Goal: Task Accomplishment & Management: Use online tool/utility

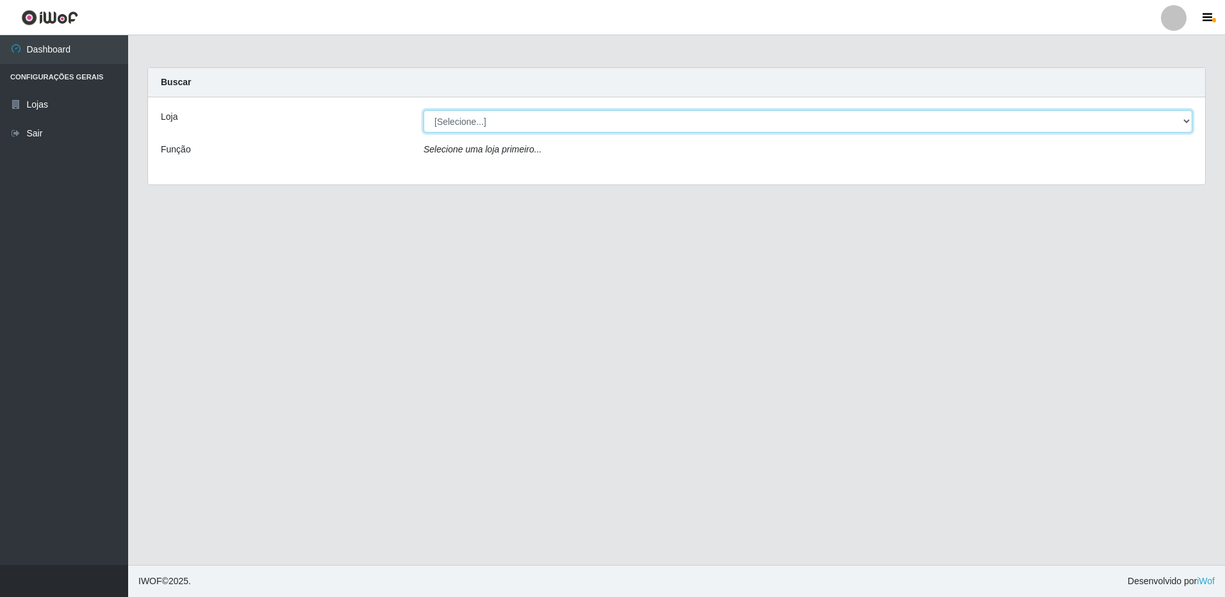
click at [512, 122] on select "[Selecione...] Atacado Vem - [STREET_ADDRESS]" at bounding box center [807, 121] width 769 height 22
select select "461"
click at [423, 110] on select "[Selecione...] Atacado Vem - [STREET_ADDRESS]" at bounding box center [807, 121] width 769 height 22
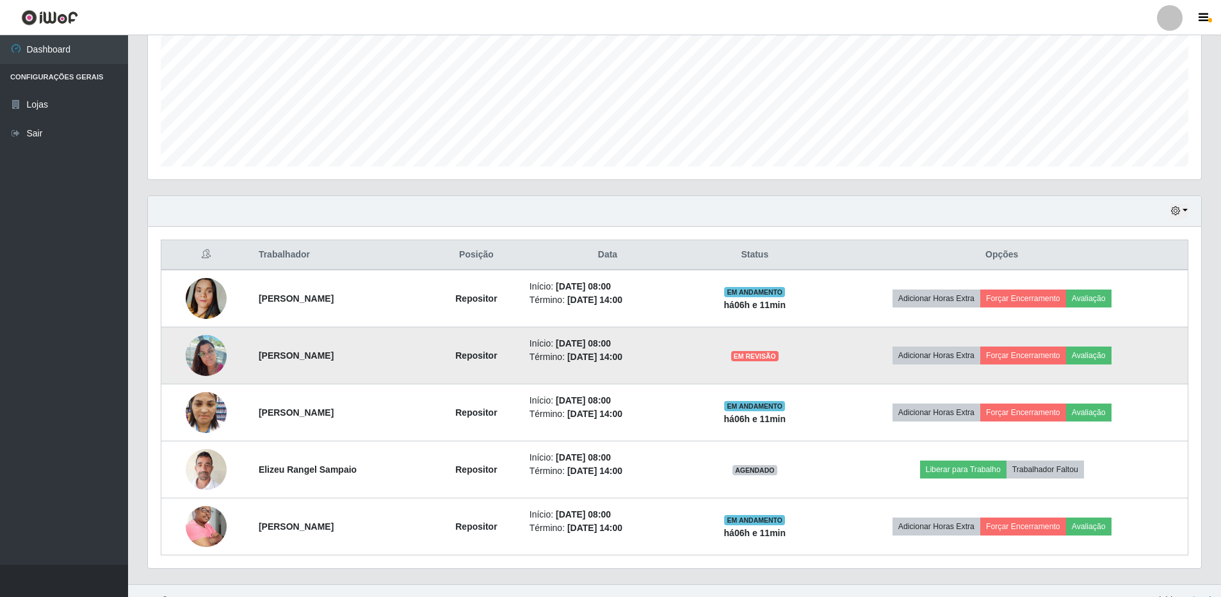
scroll to position [311, 0]
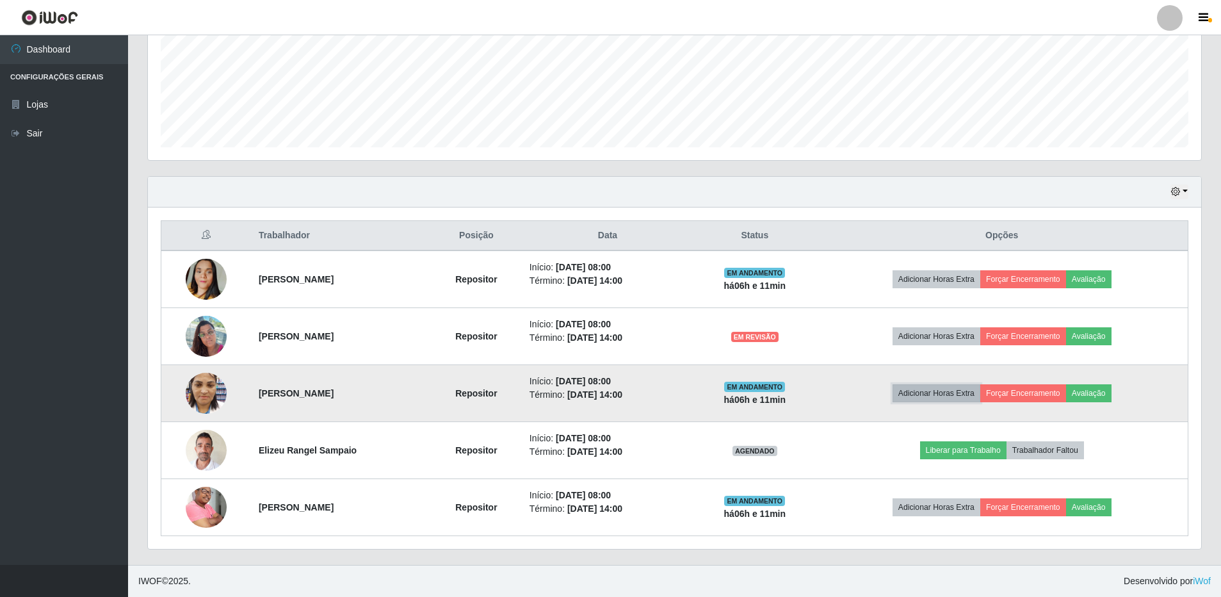
click at [933, 392] on button "Adicionar Horas Extra" at bounding box center [937, 393] width 88 height 18
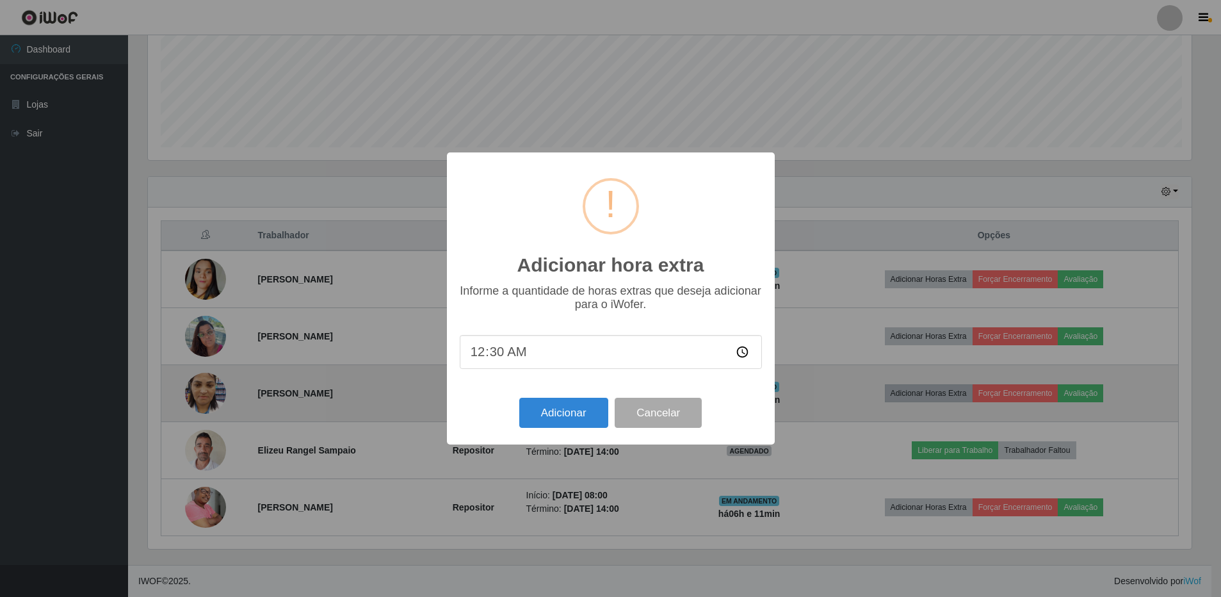
scroll to position [266, 1047]
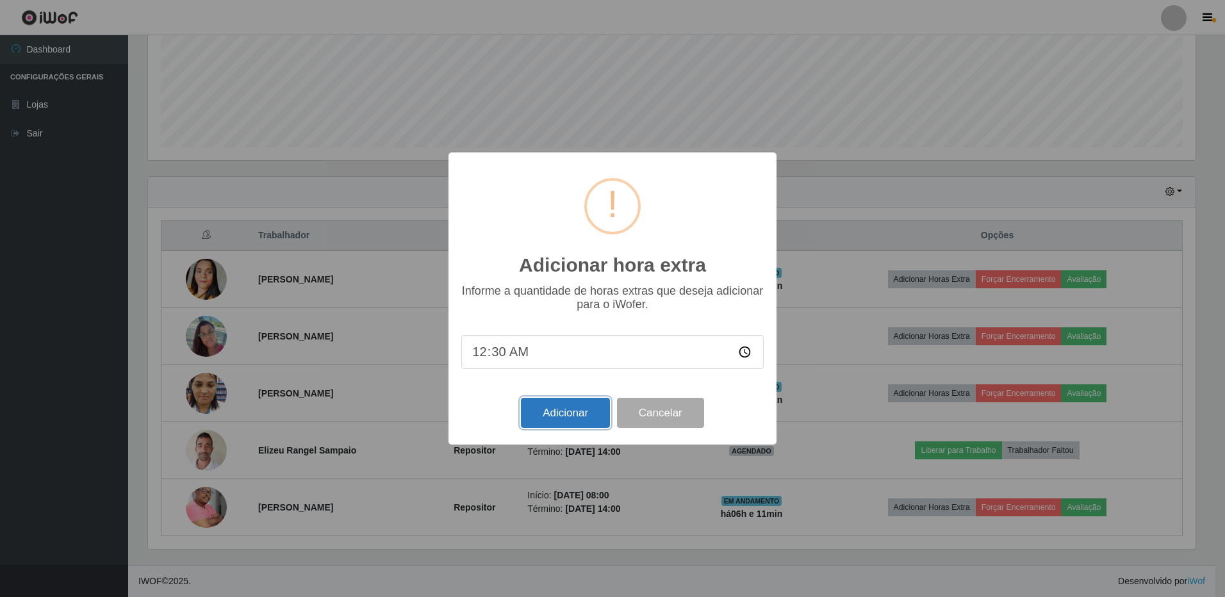
click at [586, 418] on button "Adicionar" at bounding box center [565, 413] width 89 height 30
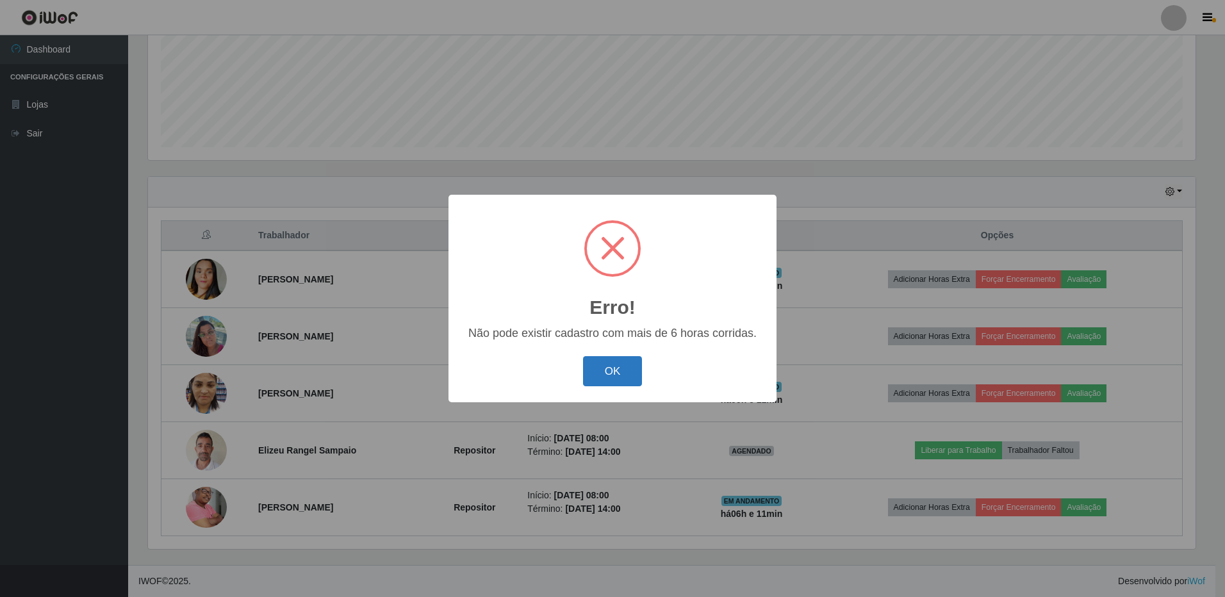
click at [603, 373] on button "OK" at bounding box center [613, 371] width 60 height 30
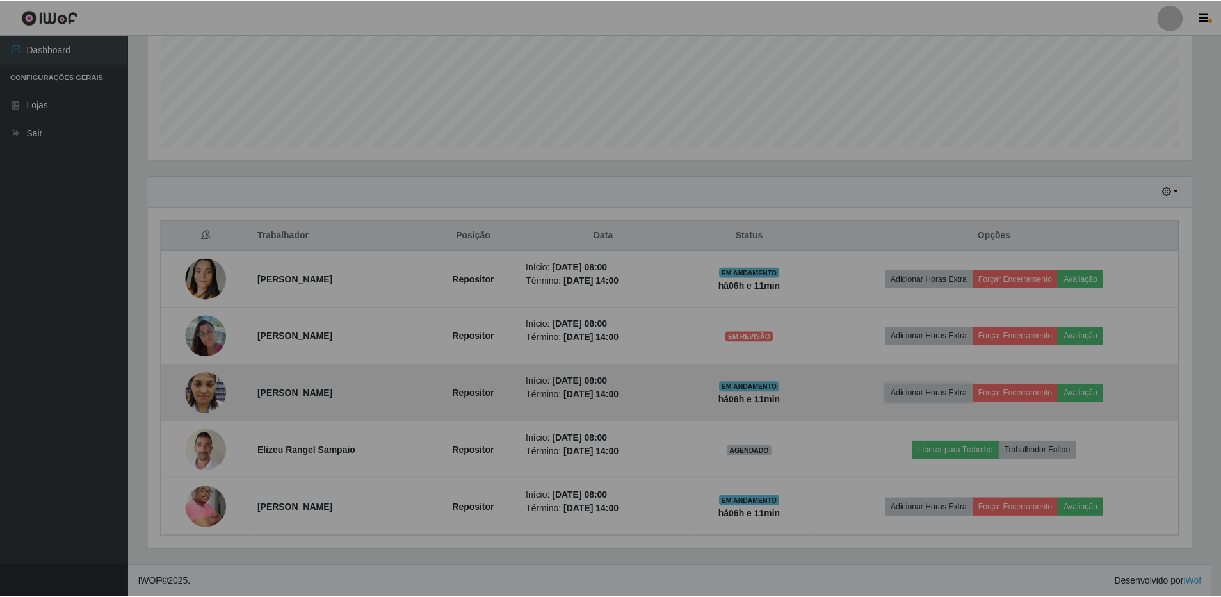
scroll to position [266, 1054]
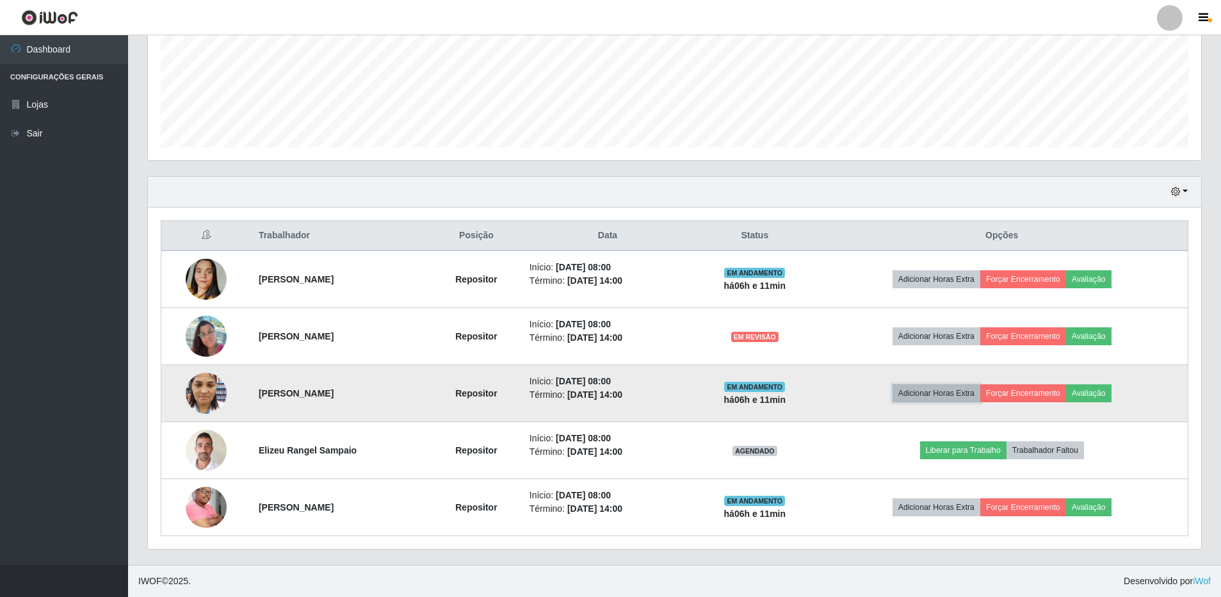
click at [954, 395] on button "Adicionar Horas Extra" at bounding box center [937, 393] width 88 height 18
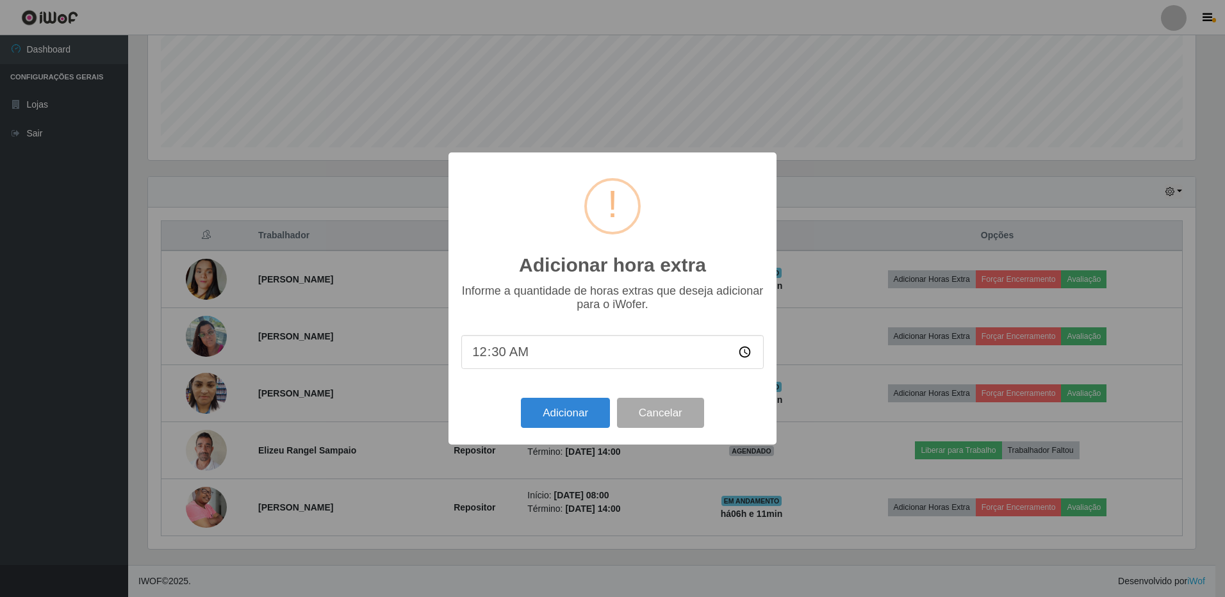
click at [480, 359] on input "00:30" at bounding box center [612, 352] width 302 height 34
type input "14:00"
click at [564, 416] on button "Adicionar" at bounding box center [565, 413] width 89 height 30
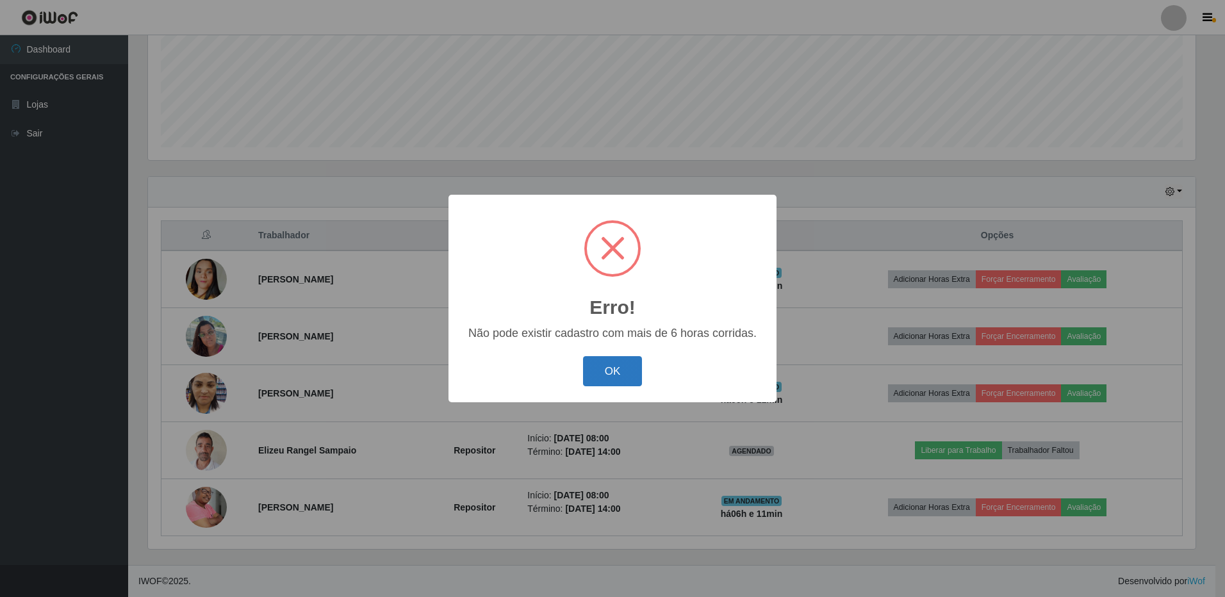
click at [613, 371] on button "OK" at bounding box center [613, 371] width 60 height 30
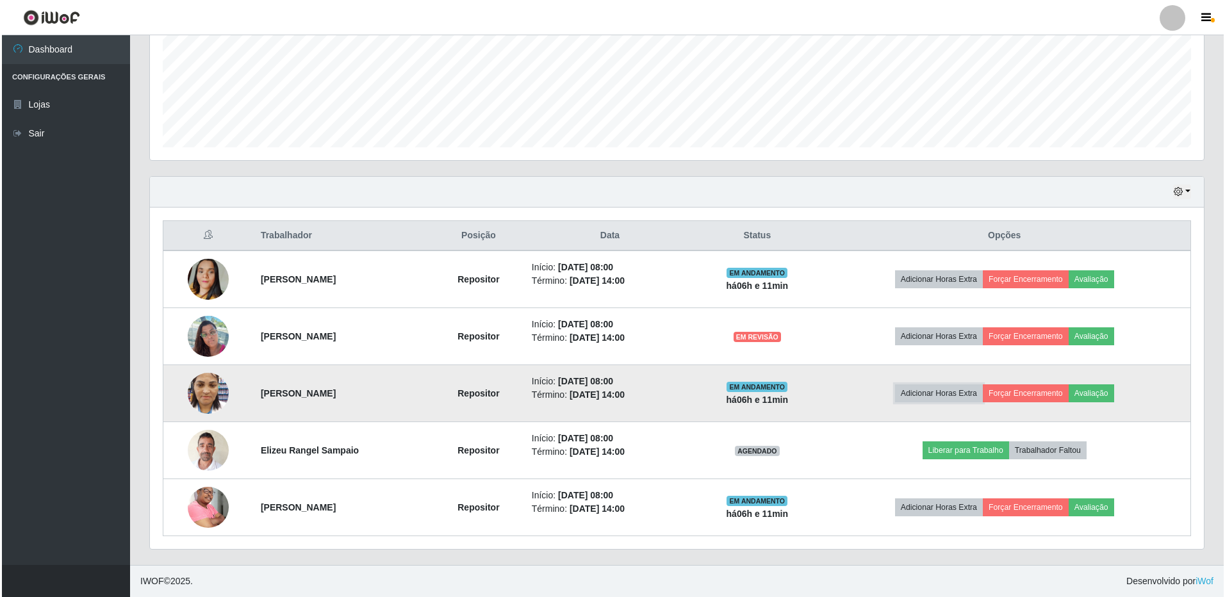
scroll to position [266, 1054]
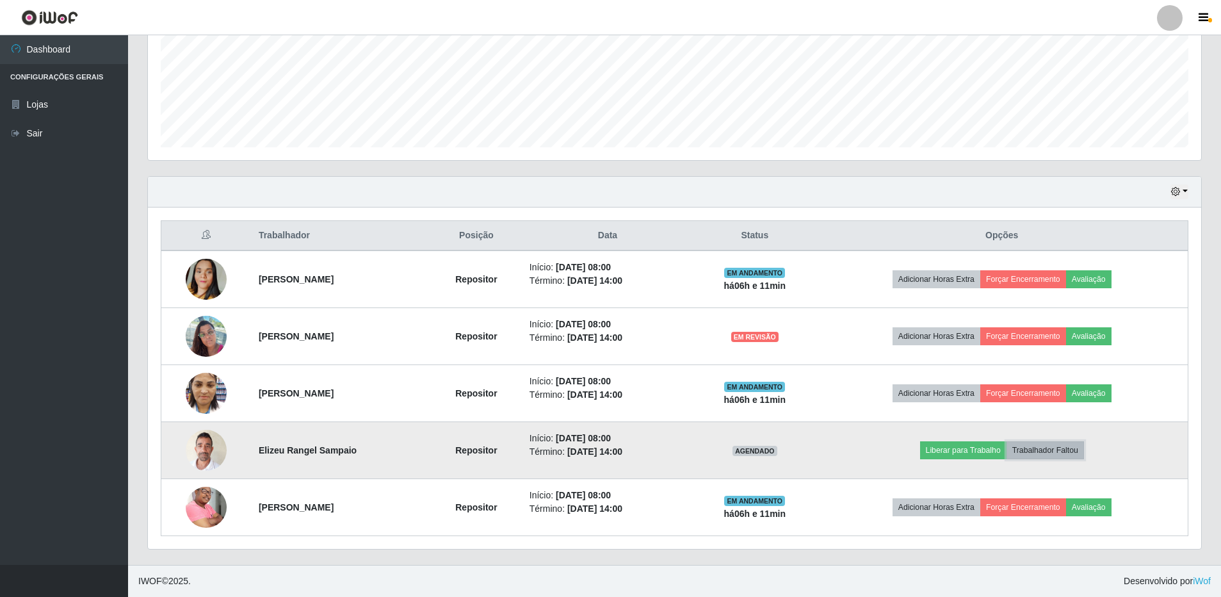
drag, startPoint x: 1046, startPoint y: 453, endPoint x: 1054, endPoint y: 453, distance: 8.3
click at [1054, 453] on button "Trabalhador Faltou" at bounding box center [1045, 450] width 77 height 18
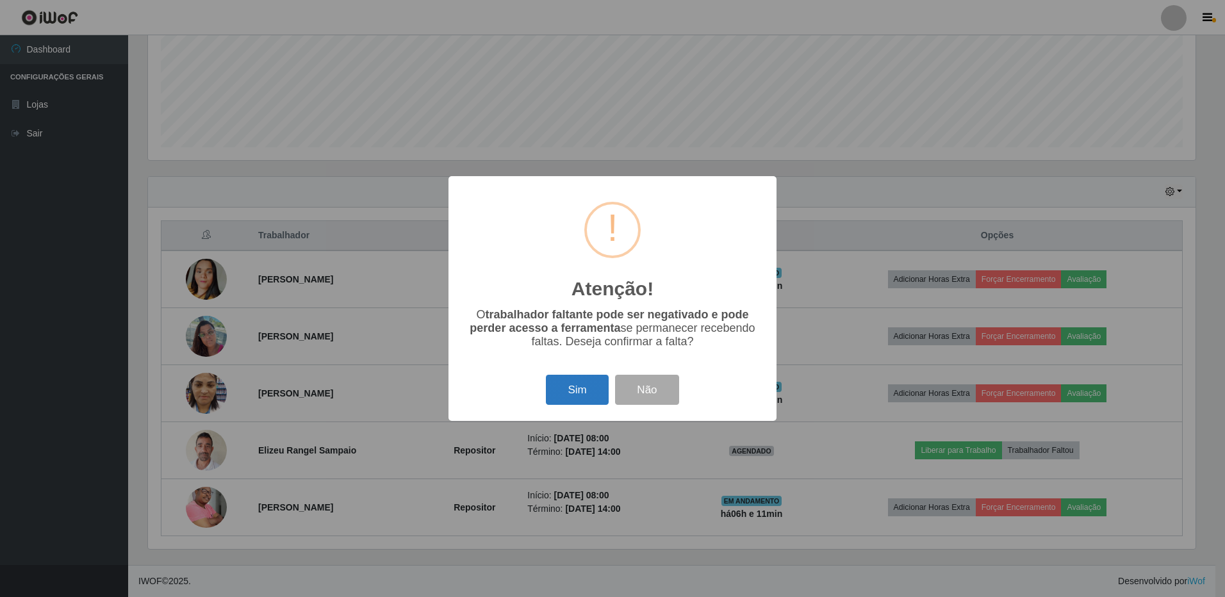
click at [558, 388] on button "Sim" at bounding box center [577, 390] width 62 height 30
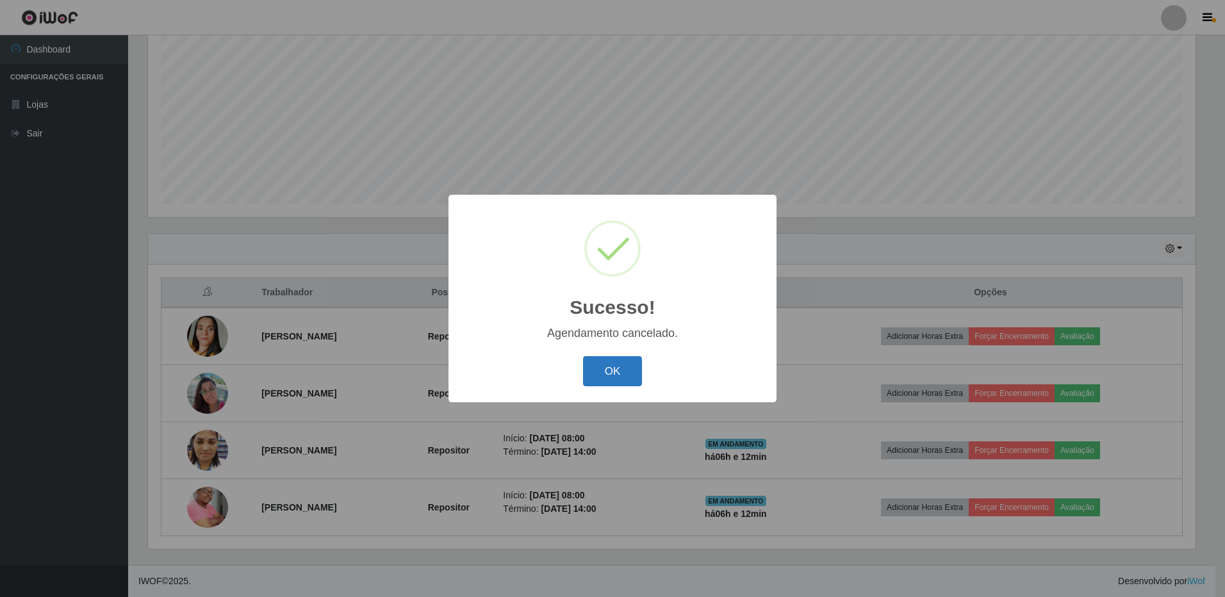
click at [607, 368] on button "OK" at bounding box center [613, 371] width 60 height 30
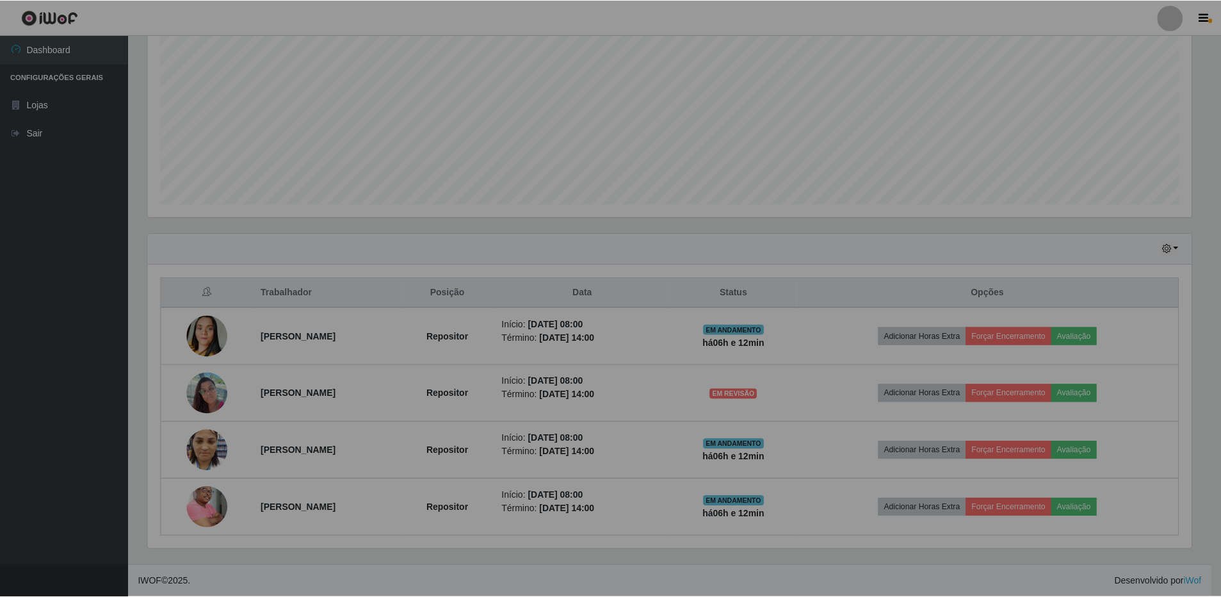
scroll to position [266, 1054]
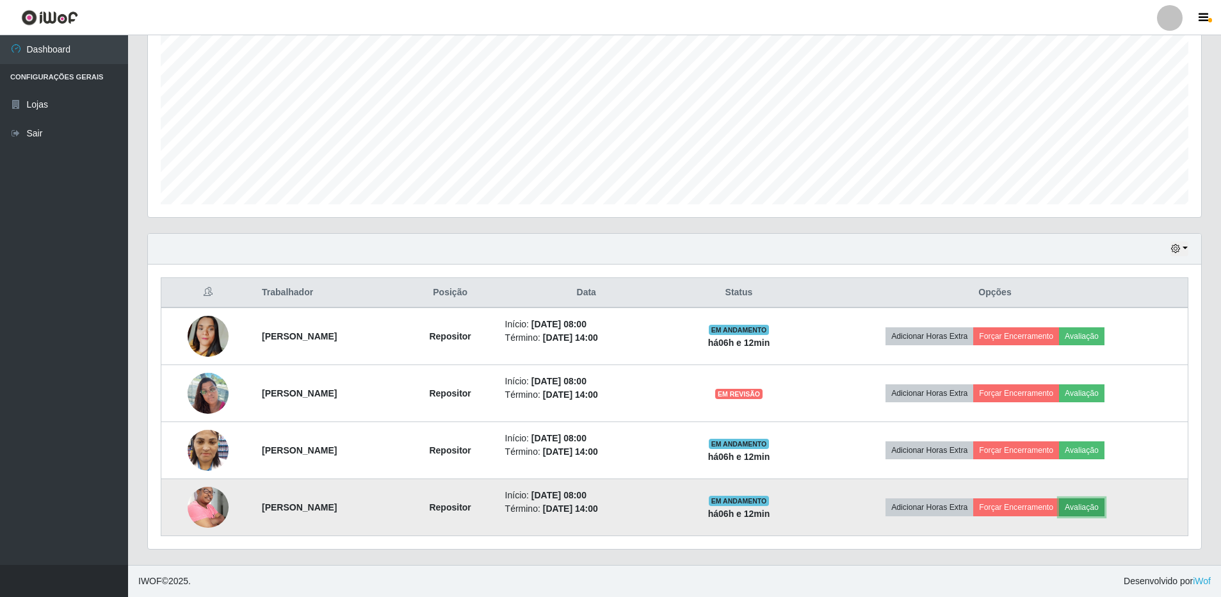
click at [1103, 510] on button "Avaliação" at bounding box center [1081, 507] width 45 height 18
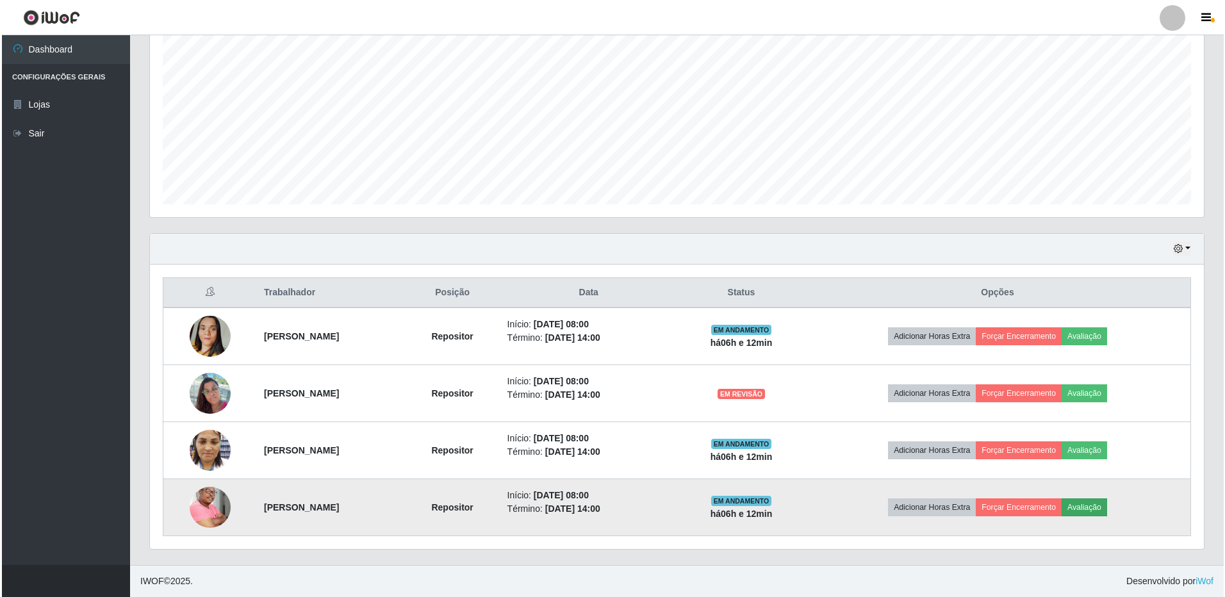
scroll to position [266, 1047]
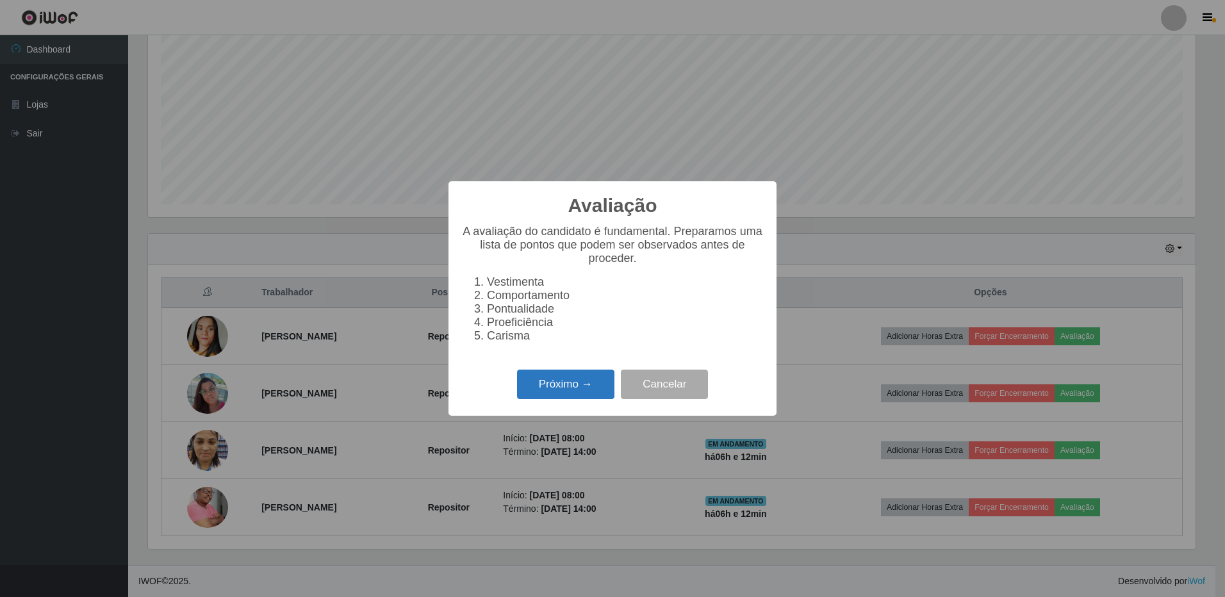
click at [551, 390] on button "Próximo →" at bounding box center [565, 385] width 97 height 30
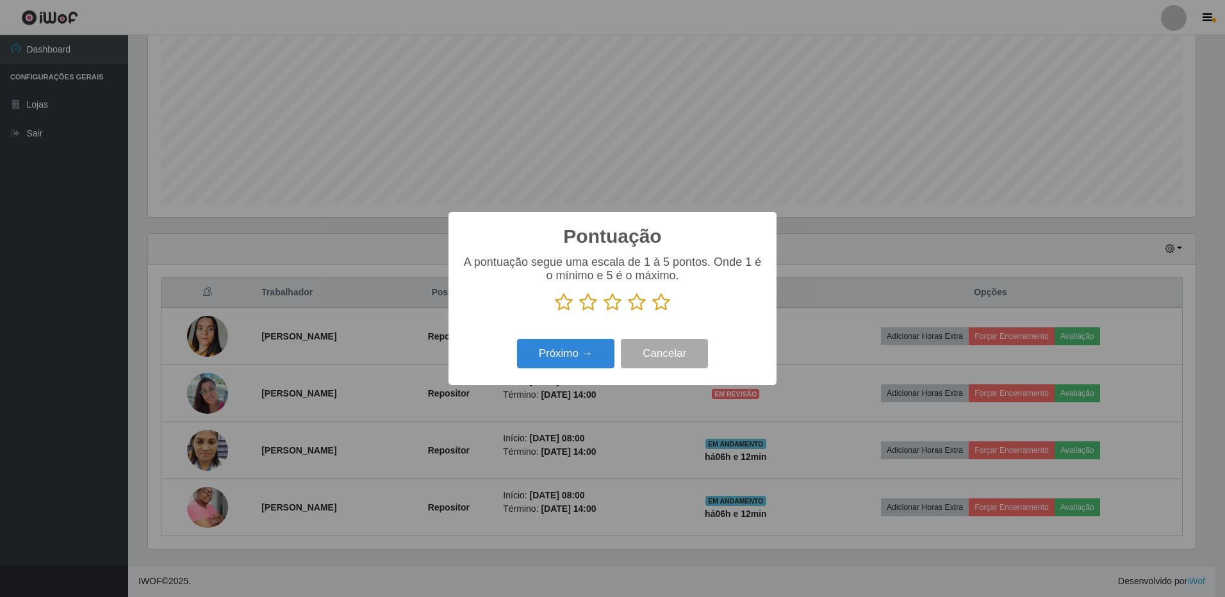
scroll to position [640178, 639396]
click at [665, 303] on icon at bounding box center [661, 302] width 18 height 19
click at [652, 312] on input "radio" at bounding box center [652, 312] width 0 height 0
click at [562, 348] on button "Próximo →" at bounding box center [565, 354] width 97 height 30
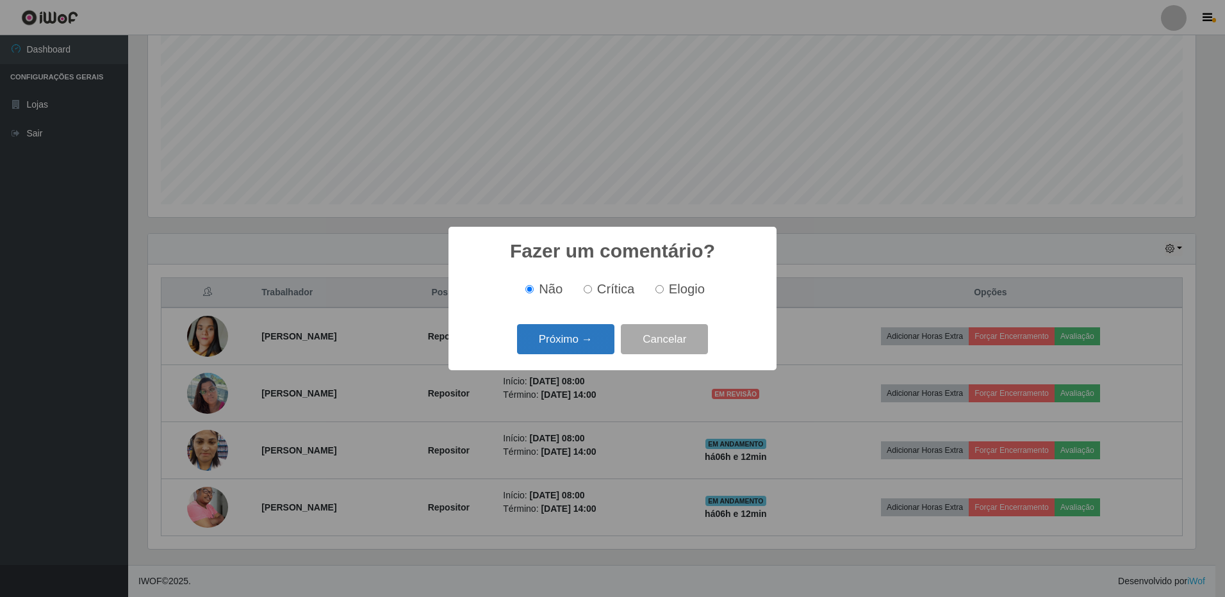
click at [562, 338] on button "Próximo →" at bounding box center [565, 339] width 97 height 30
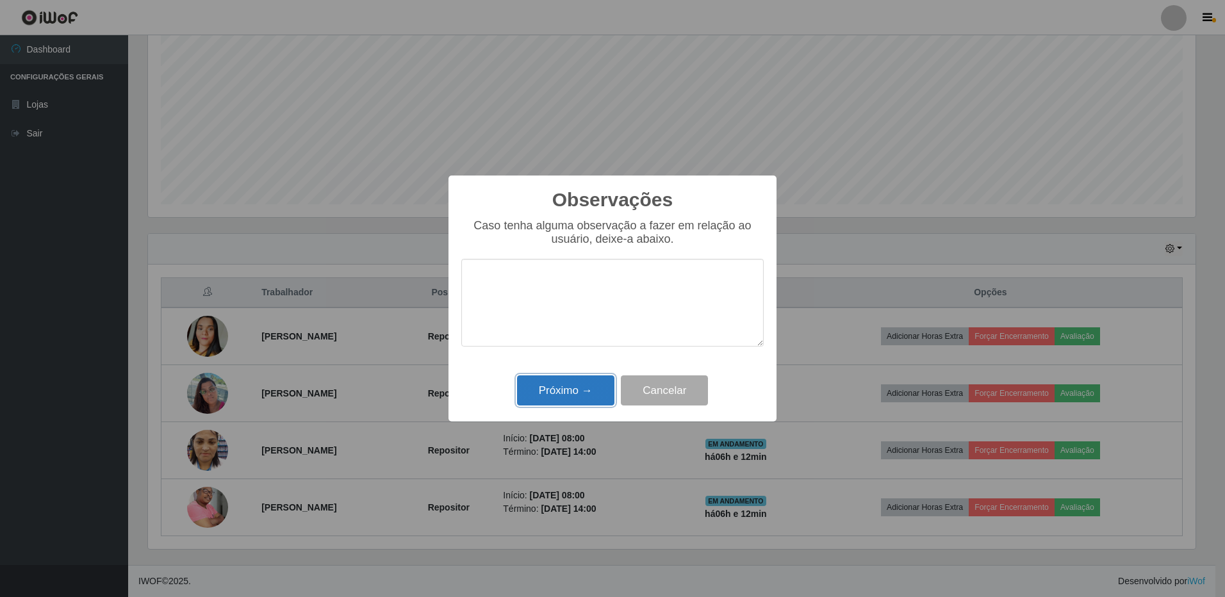
click at [544, 393] on button "Próximo →" at bounding box center [565, 390] width 97 height 30
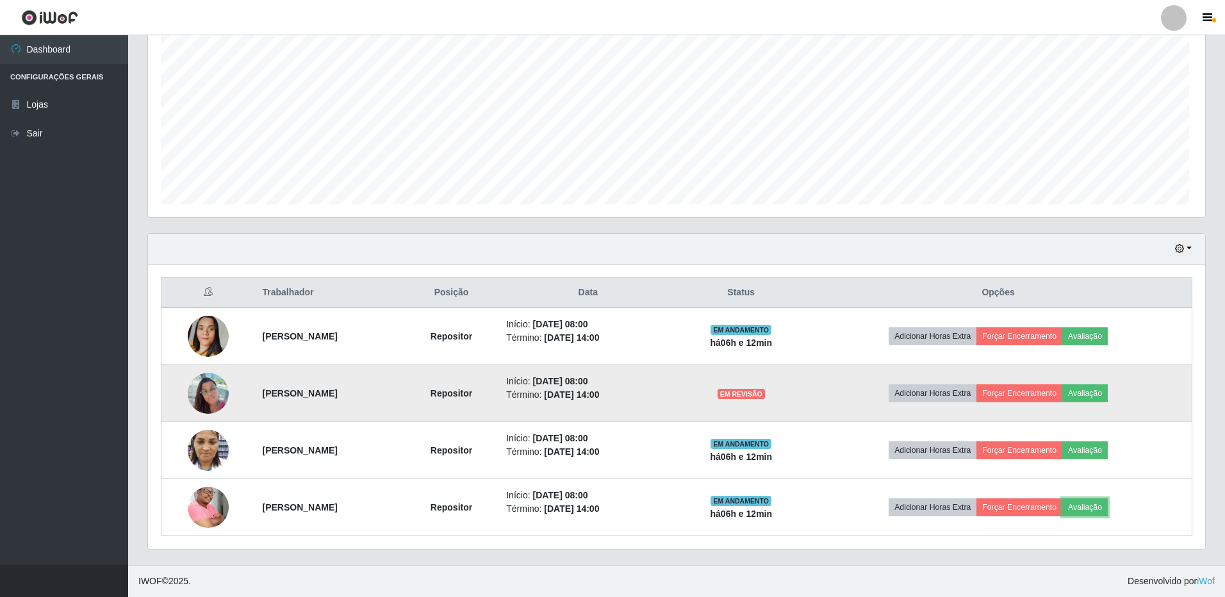
scroll to position [266, 1054]
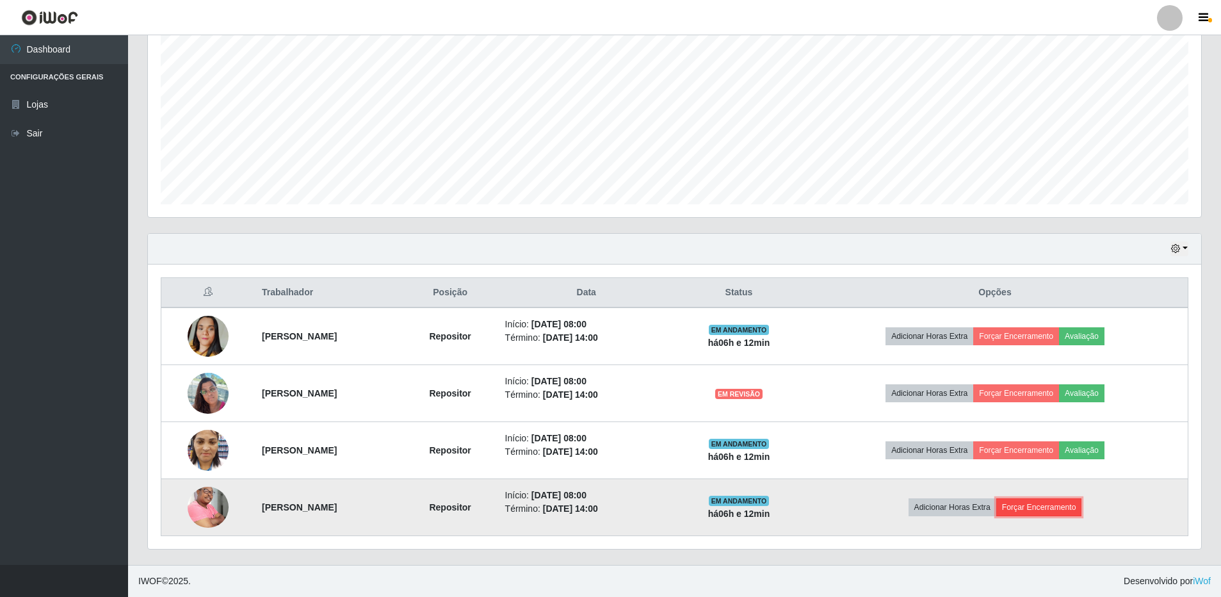
click at [1054, 505] on button "Forçar Encerramento" at bounding box center [1040, 507] width 86 height 18
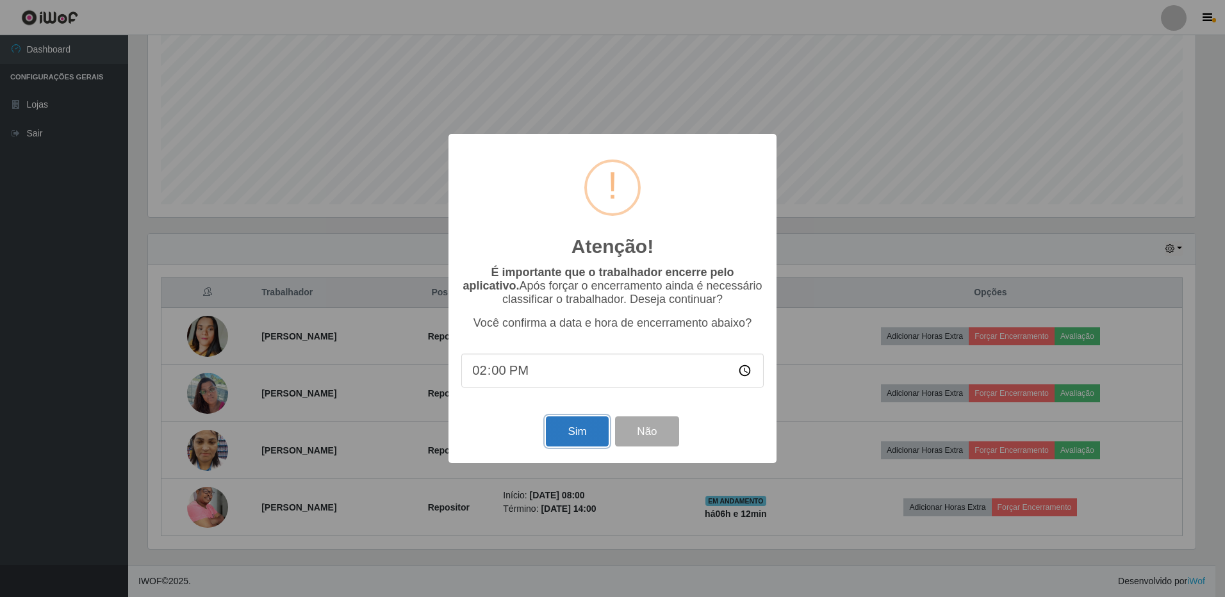
click at [570, 428] on button "Sim" at bounding box center [577, 431] width 62 height 30
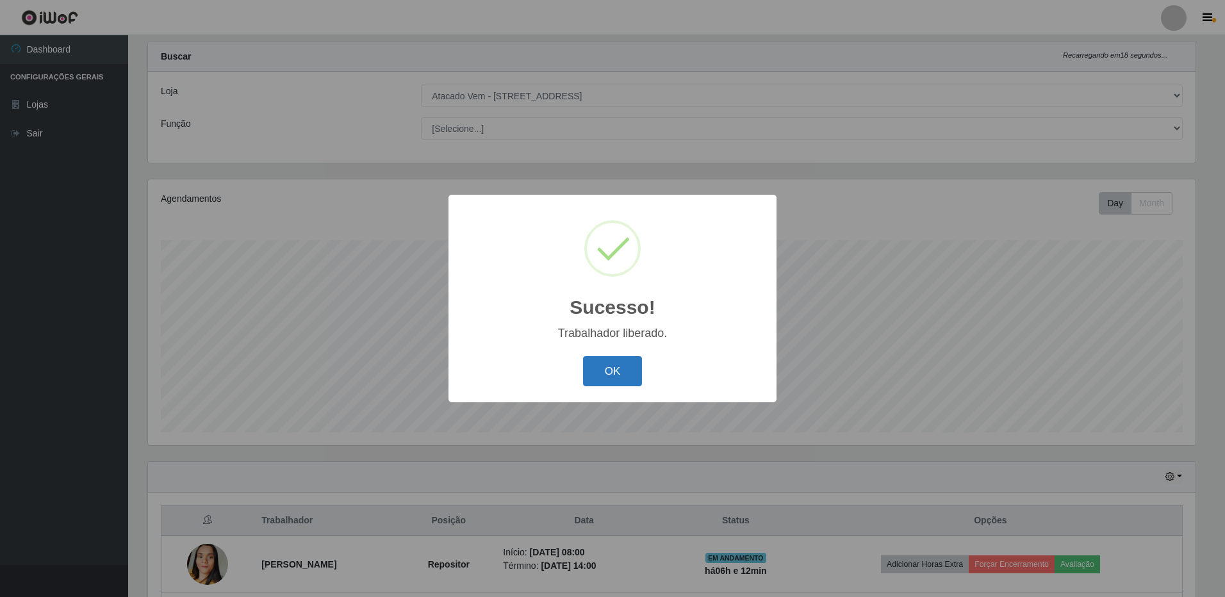
click at [630, 367] on button "OK" at bounding box center [613, 371] width 60 height 30
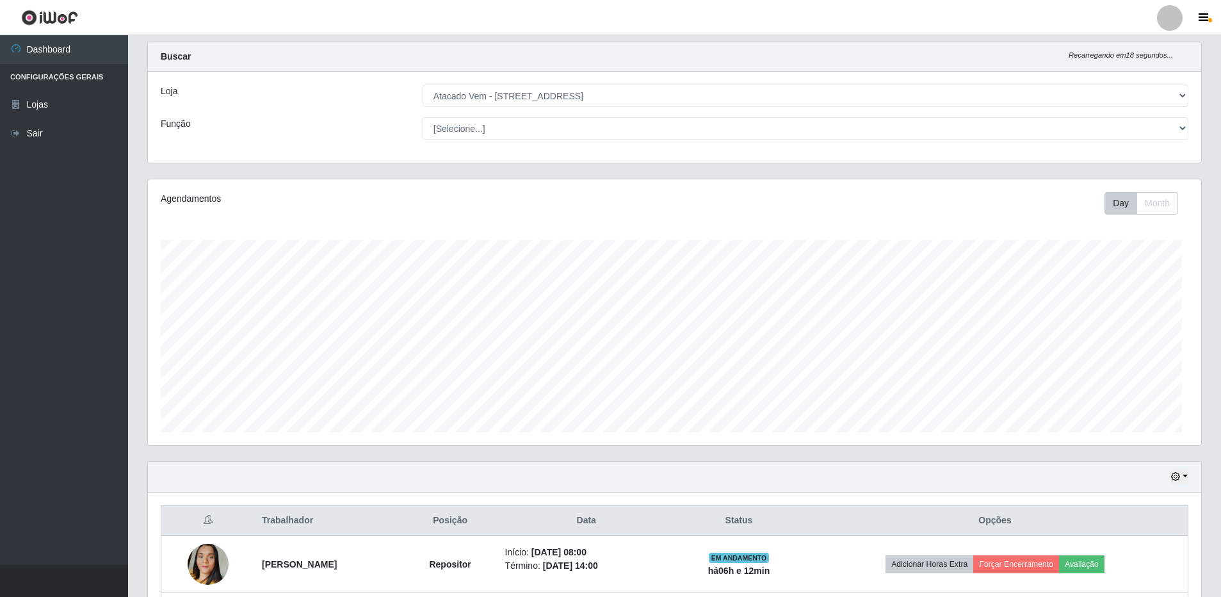
scroll to position [0, 0]
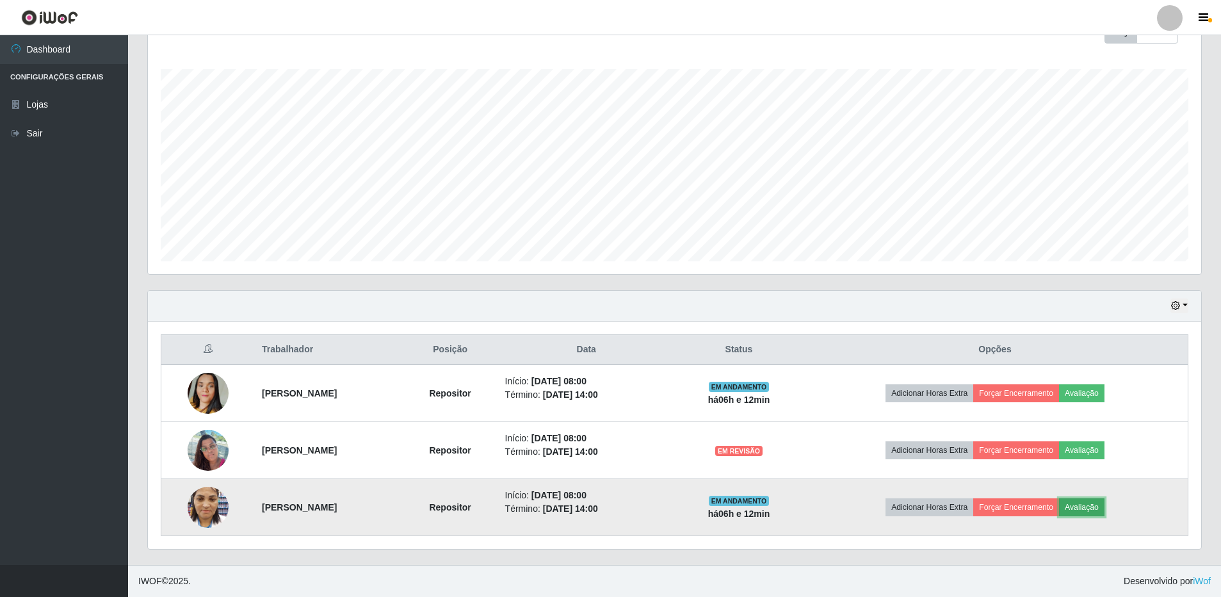
click at [1105, 510] on button "Avaliação" at bounding box center [1081, 507] width 45 height 18
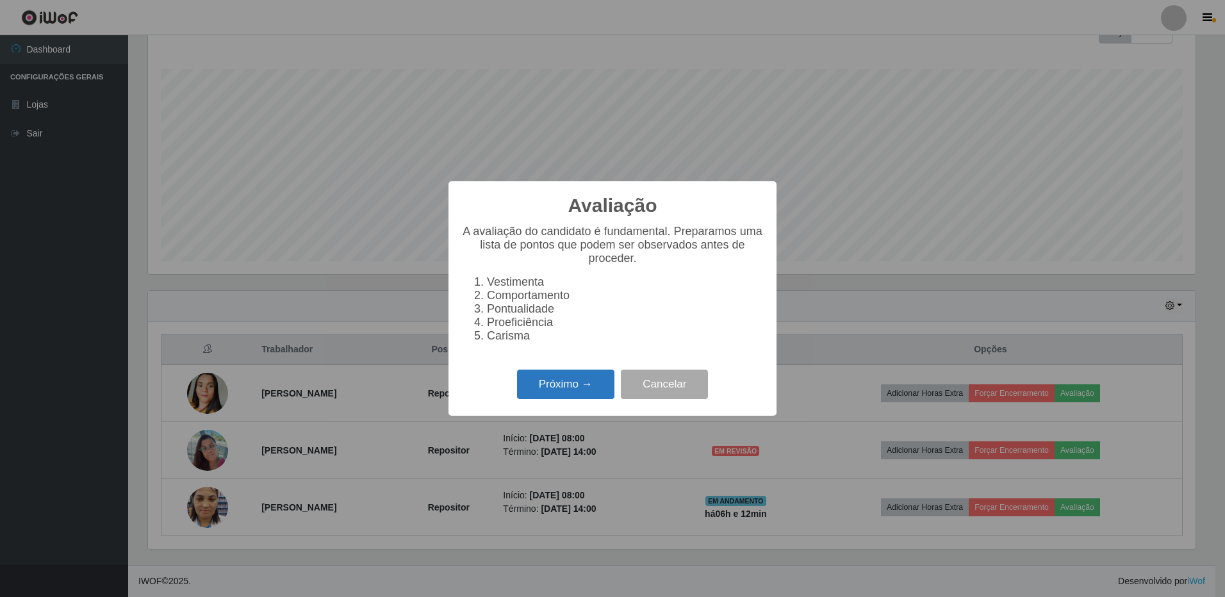
click at [576, 384] on button "Próximo →" at bounding box center [565, 385] width 97 height 30
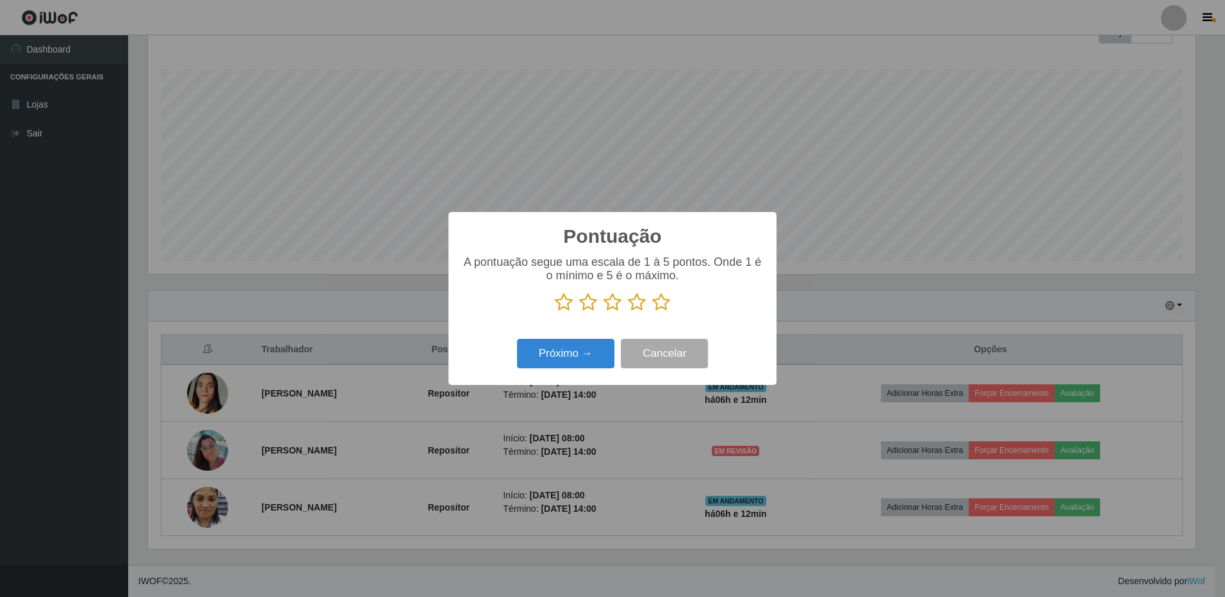
click at [665, 302] on icon at bounding box center [661, 302] width 18 height 19
click at [652, 312] on input "radio" at bounding box center [652, 312] width 0 height 0
click at [573, 352] on button "Próximo →" at bounding box center [565, 354] width 97 height 30
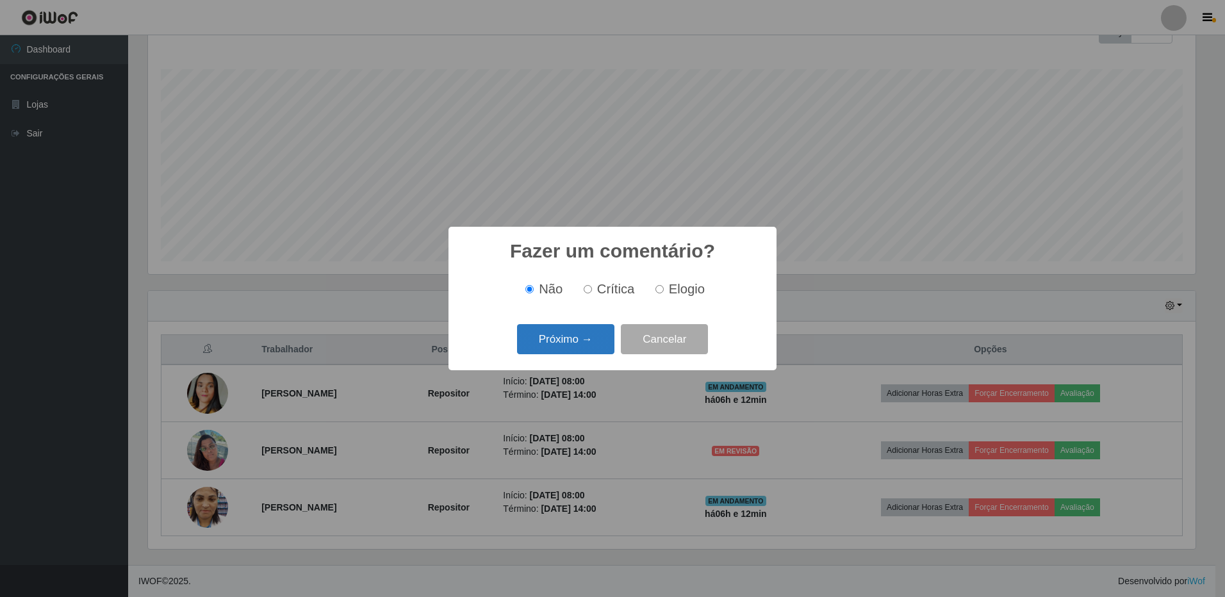
click at [579, 345] on button "Próximo →" at bounding box center [565, 339] width 97 height 30
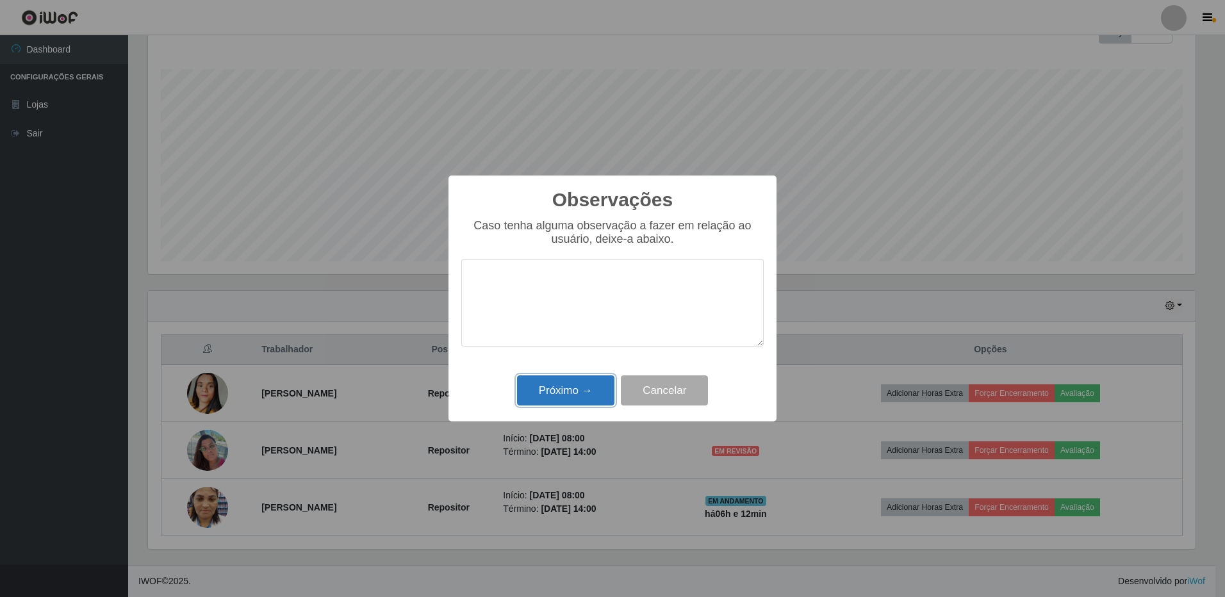
click at [585, 391] on button "Próximo →" at bounding box center [565, 390] width 97 height 30
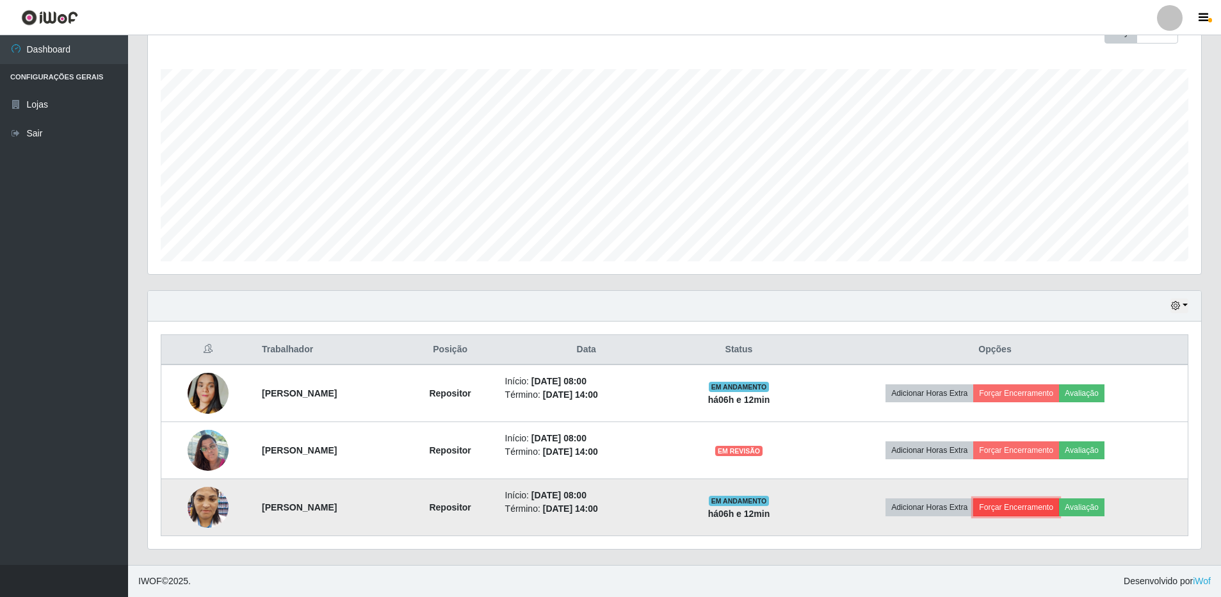
click at [1029, 510] on button "Forçar Encerramento" at bounding box center [1016, 507] width 86 height 18
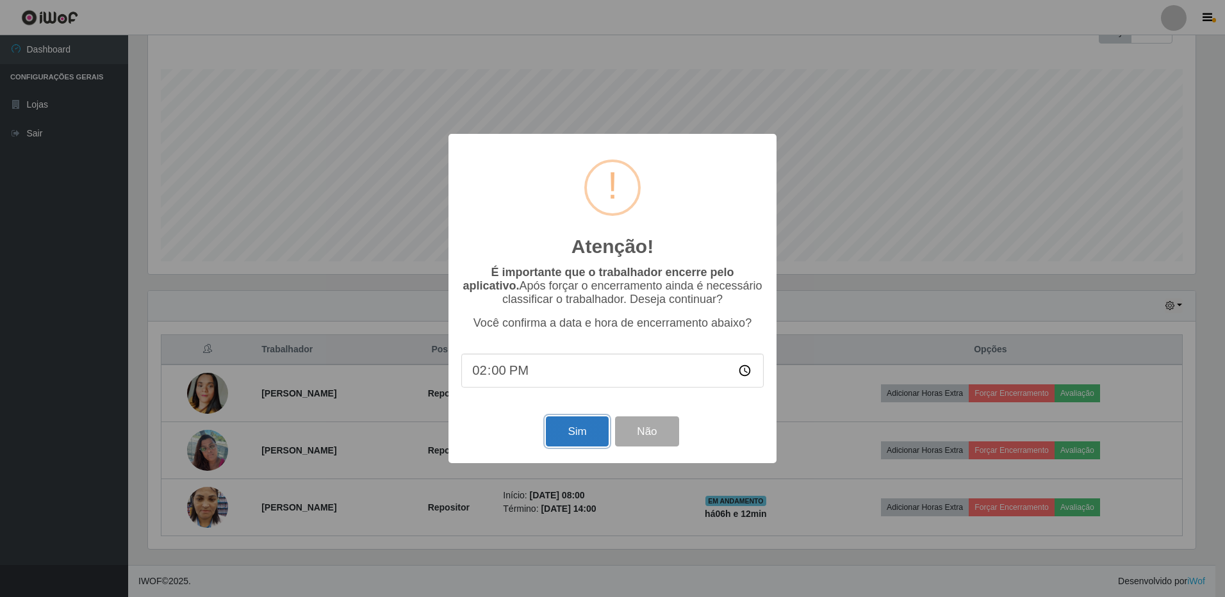
click at [581, 435] on button "Sim" at bounding box center [577, 431] width 62 height 30
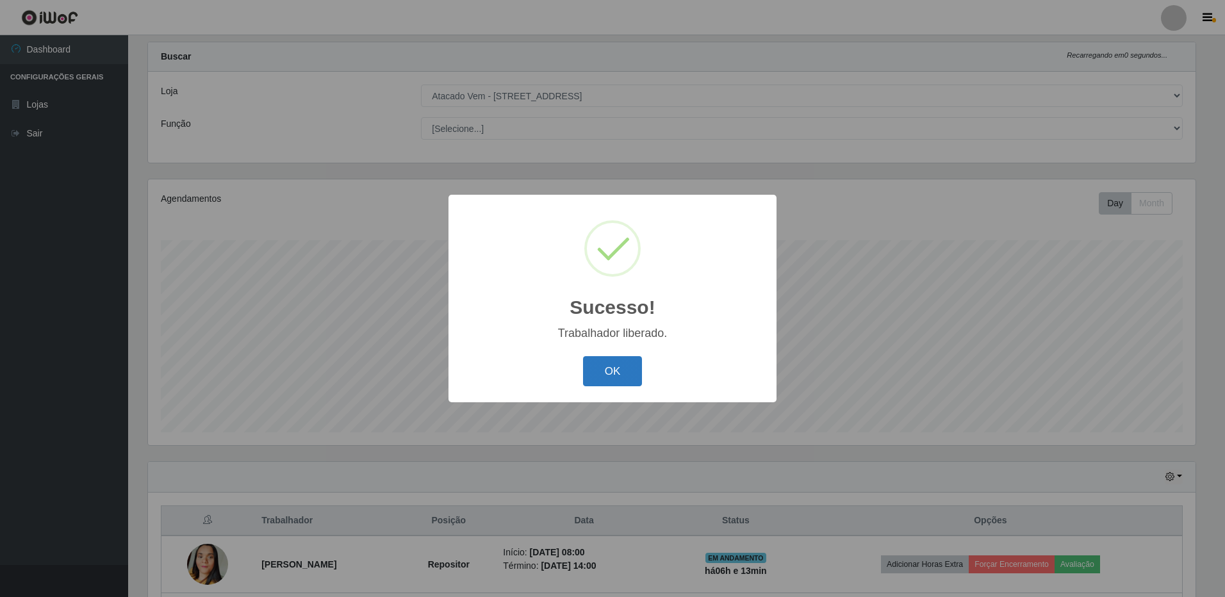
click at [607, 366] on button "OK" at bounding box center [613, 371] width 60 height 30
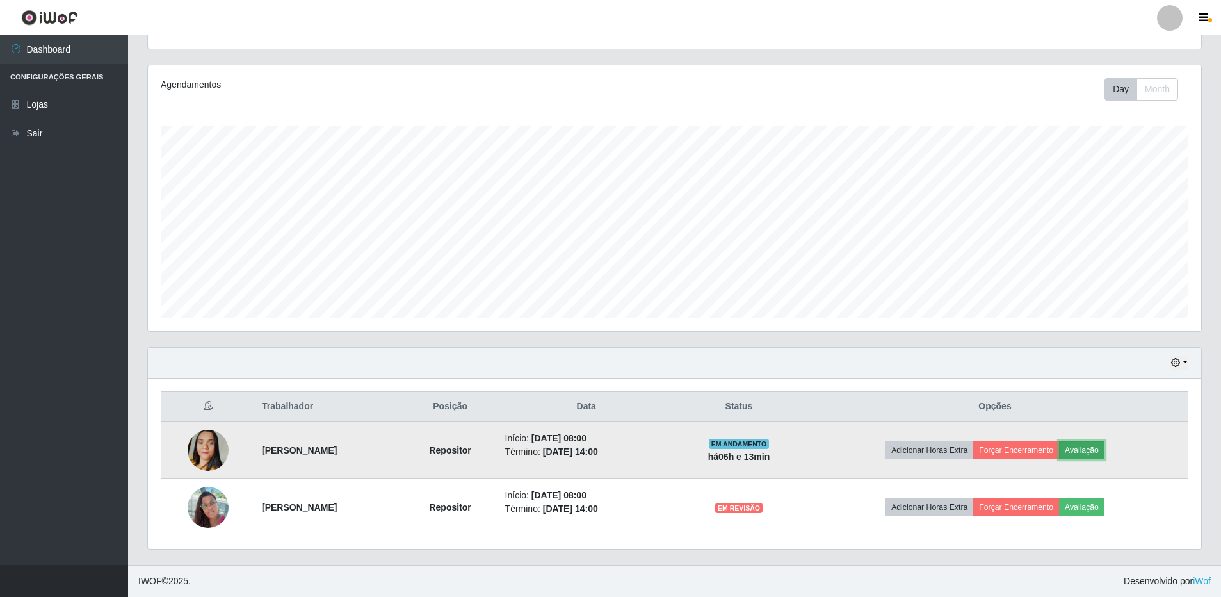
click at [1105, 453] on button "Avaliação" at bounding box center [1081, 450] width 45 height 18
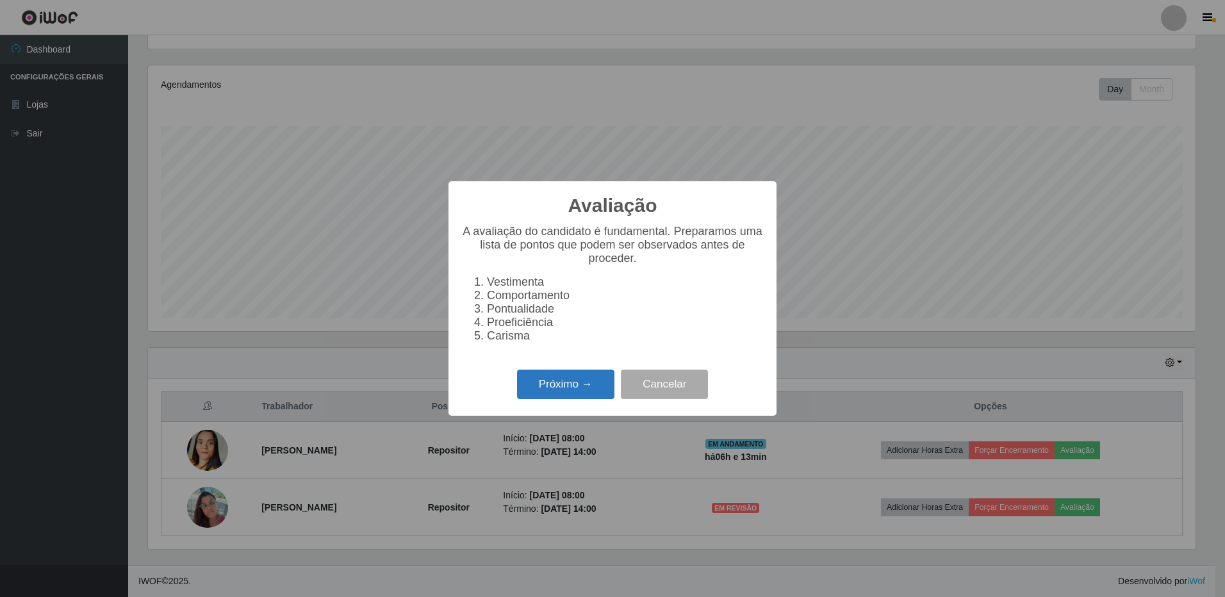
click at [588, 394] on button "Próximo →" at bounding box center [565, 385] width 97 height 30
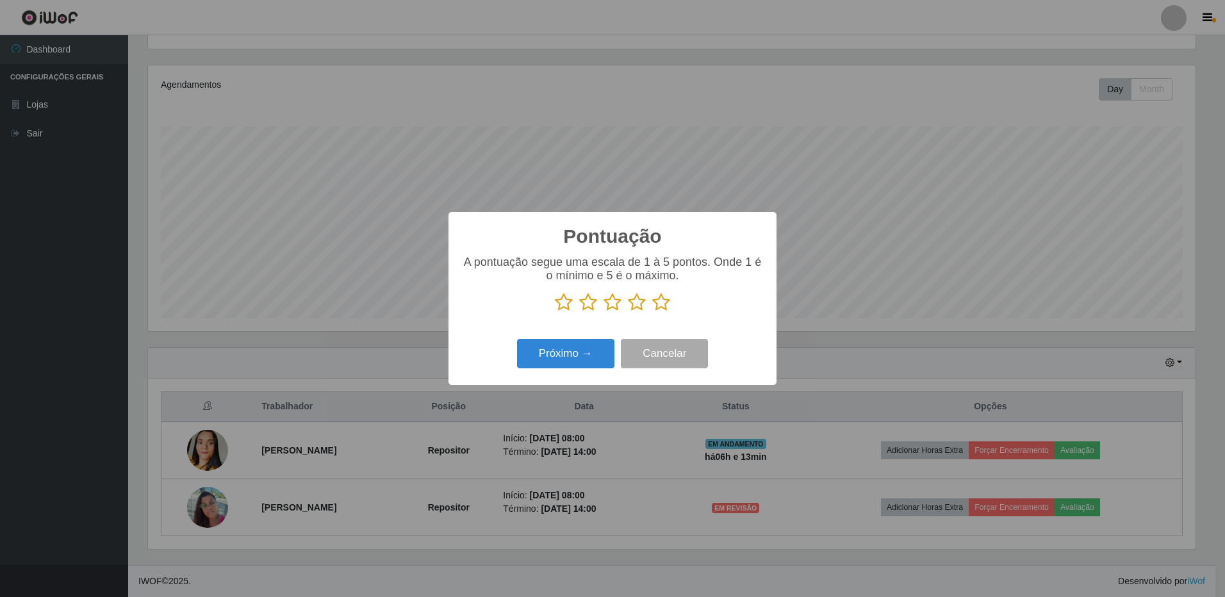
drag, startPoint x: 662, startPoint y: 302, endPoint x: 556, endPoint y: 365, distance: 123.5
click at [661, 302] on icon at bounding box center [661, 302] width 18 height 19
click at [652, 312] on input "radio" at bounding box center [652, 312] width 0 height 0
click at [567, 350] on button "Próximo →" at bounding box center [565, 354] width 97 height 30
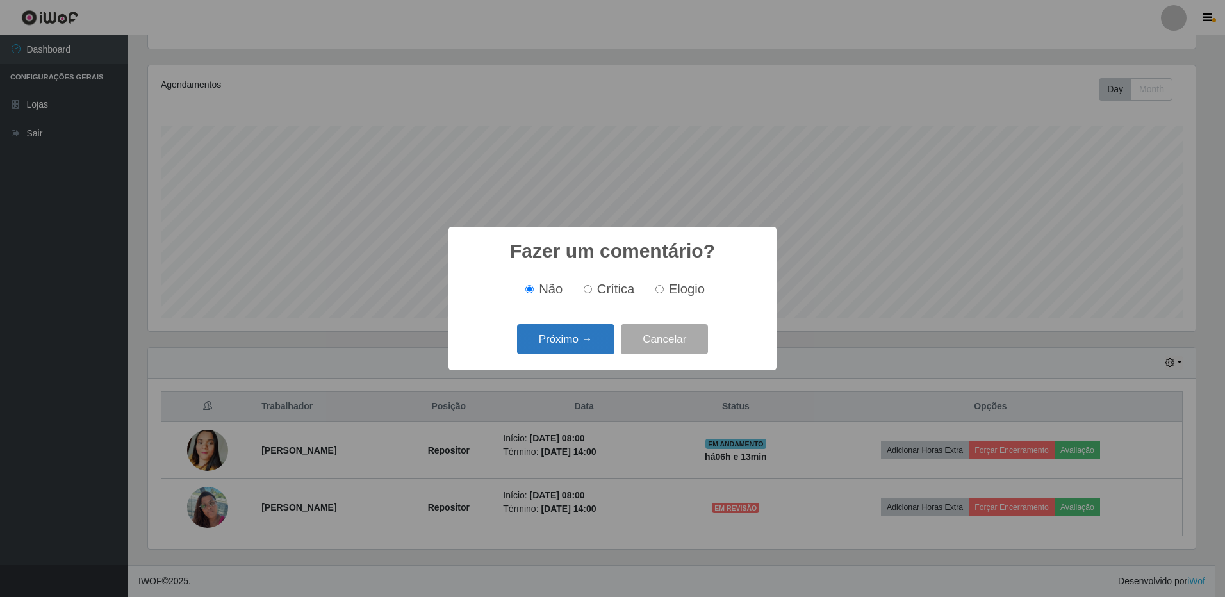
click at [565, 337] on button "Próximo →" at bounding box center [565, 339] width 97 height 30
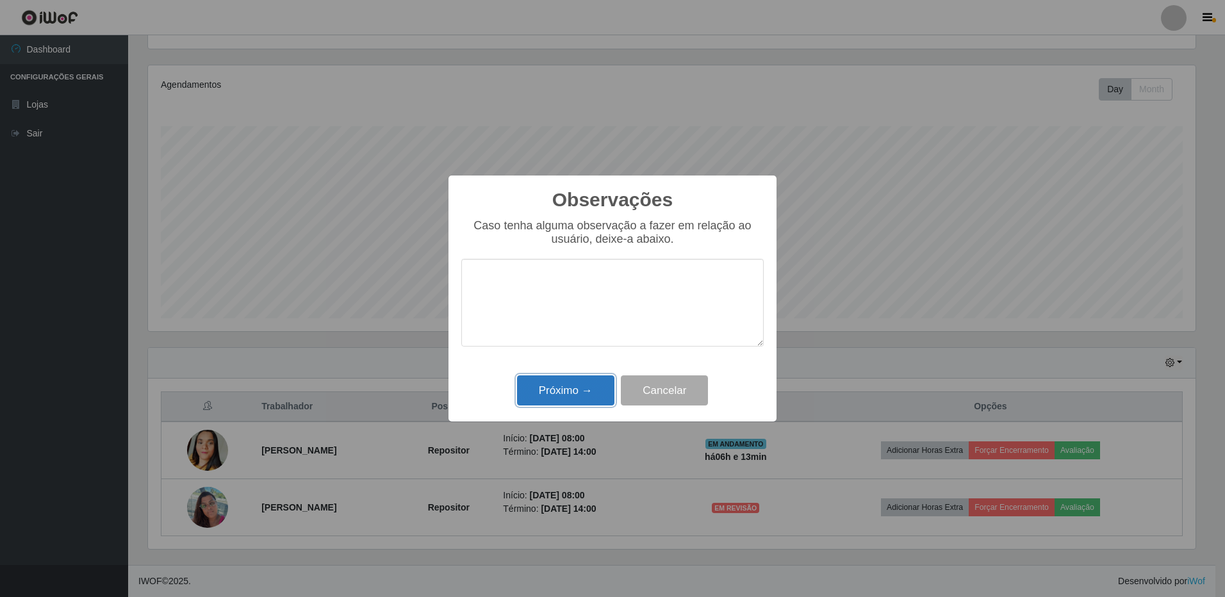
click at [562, 385] on button "Próximo →" at bounding box center [565, 390] width 97 height 30
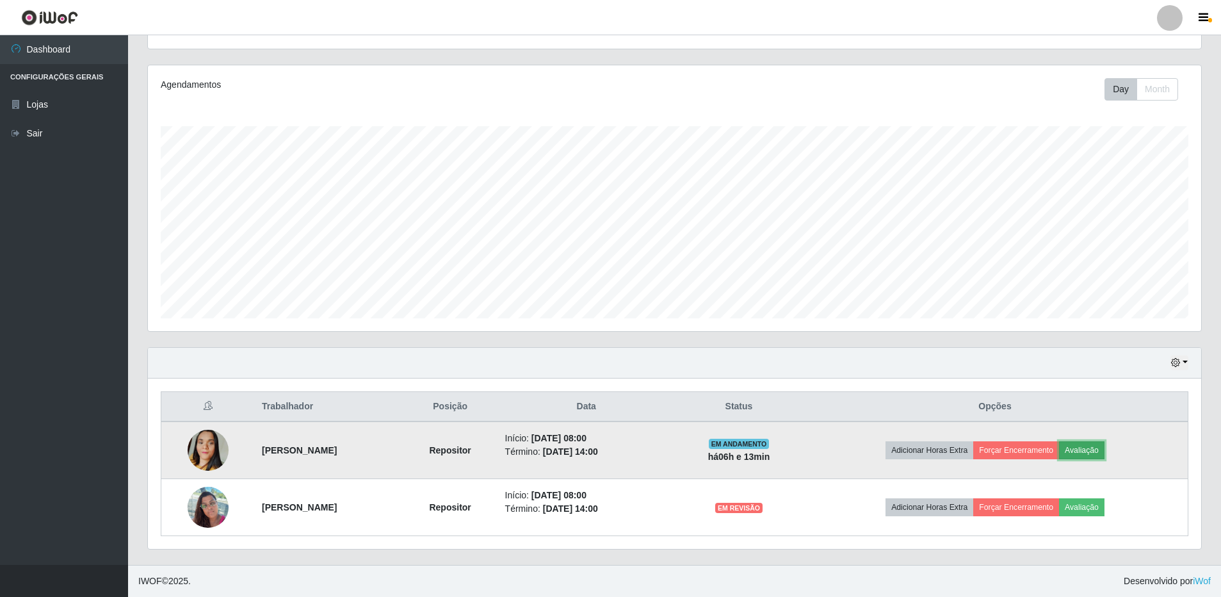
click at [1105, 446] on button "Avaliação" at bounding box center [1081, 450] width 45 height 18
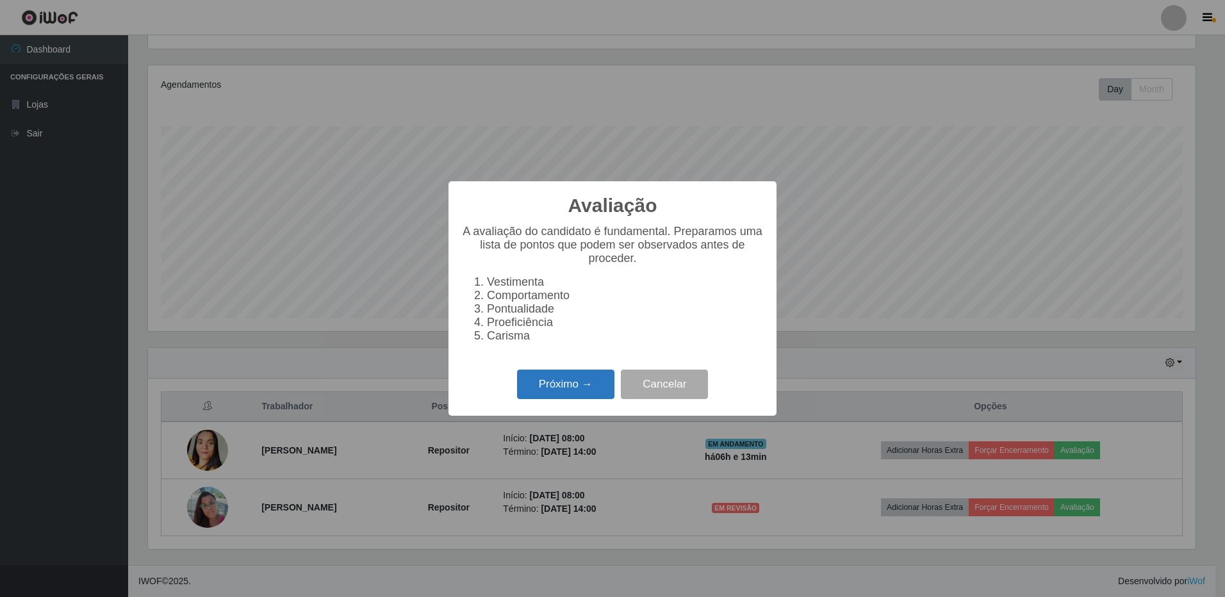
click at [564, 393] on button "Próximo →" at bounding box center [565, 385] width 97 height 30
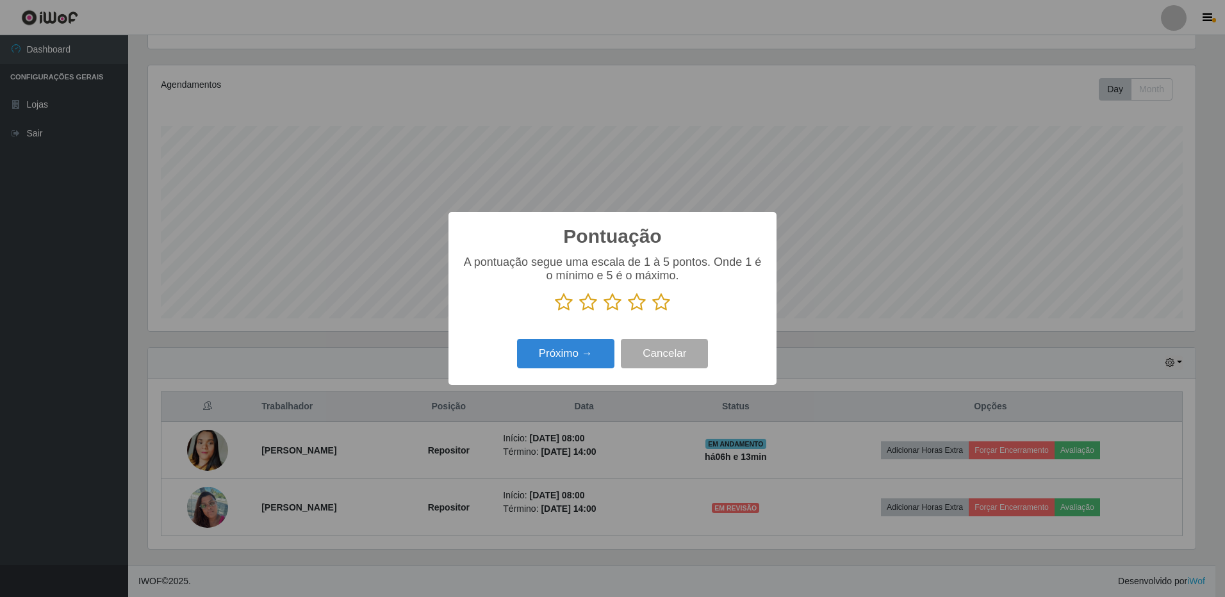
click at [662, 302] on icon at bounding box center [661, 302] width 18 height 19
click at [652, 312] on input "radio" at bounding box center [652, 312] width 0 height 0
click at [569, 354] on button "Próximo →" at bounding box center [565, 354] width 97 height 30
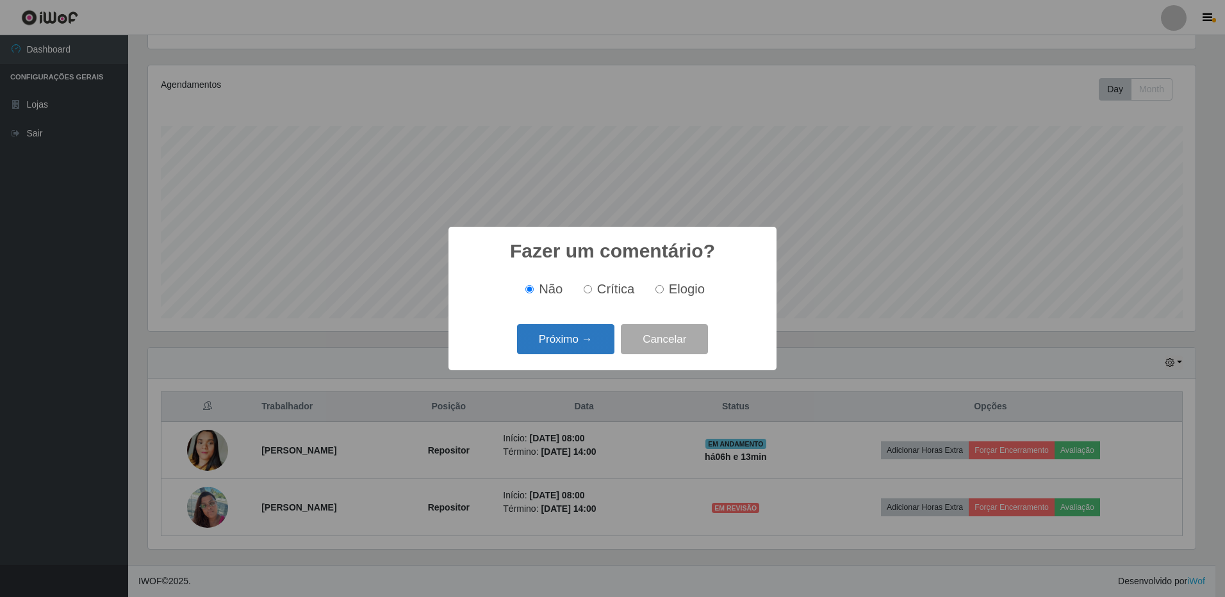
click at [571, 338] on button "Próximo →" at bounding box center [565, 339] width 97 height 30
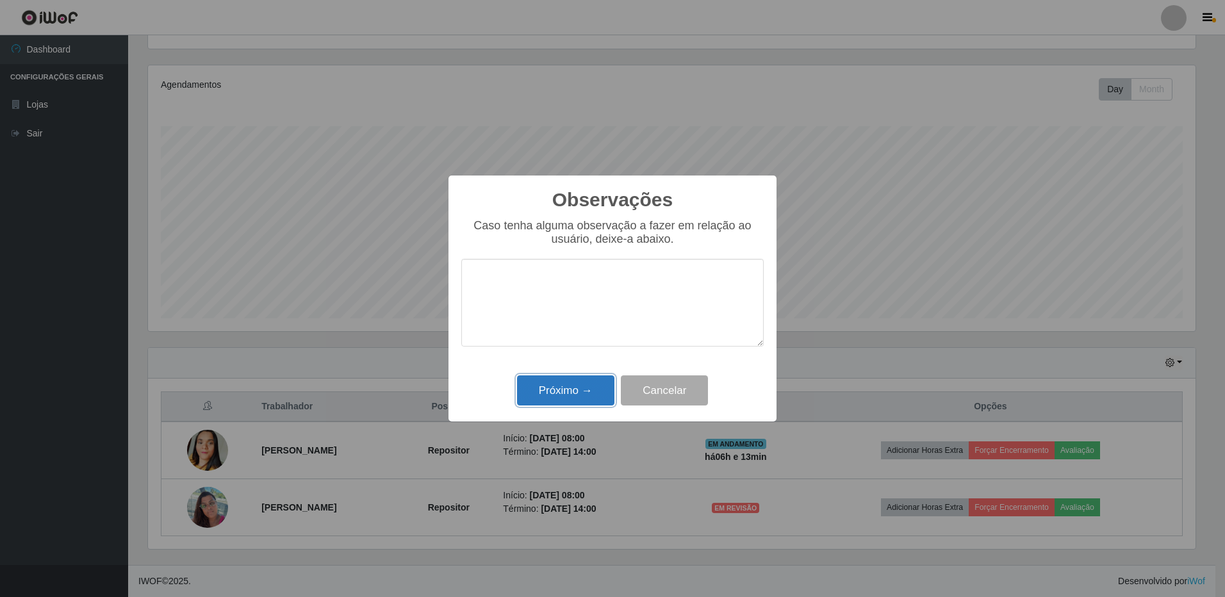
click at [557, 398] on button "Próximo →" at bounding box center [565, 390] width 97 height 30
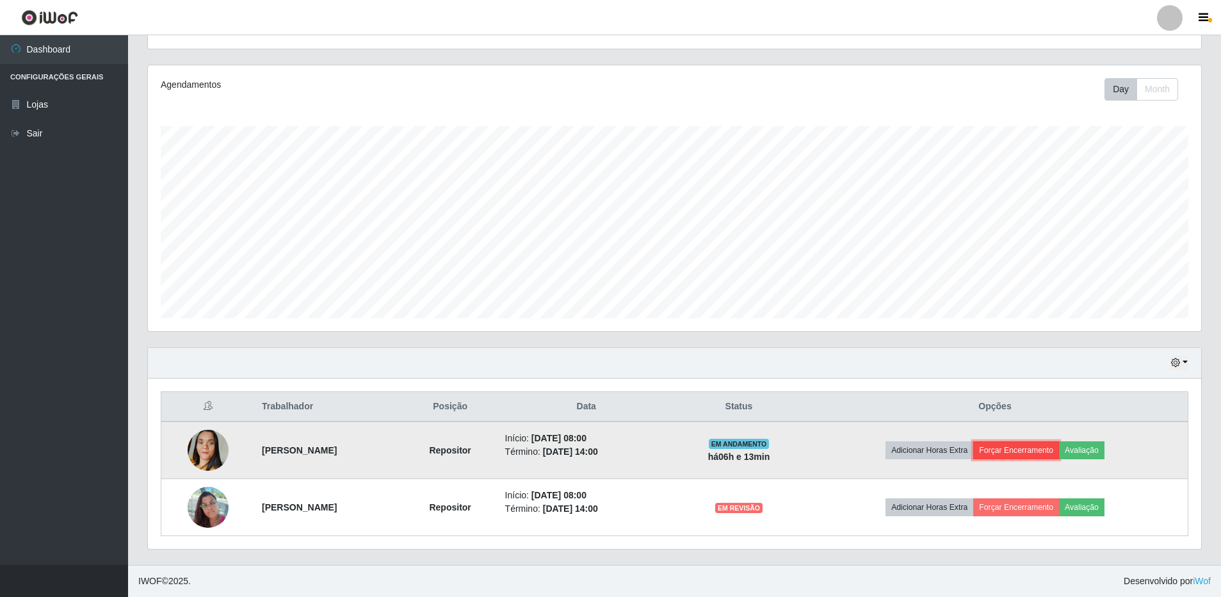
click at [1022, 450] on button "Forçar Encerramento" at bounding box center [1016, 450] width 86 height 18
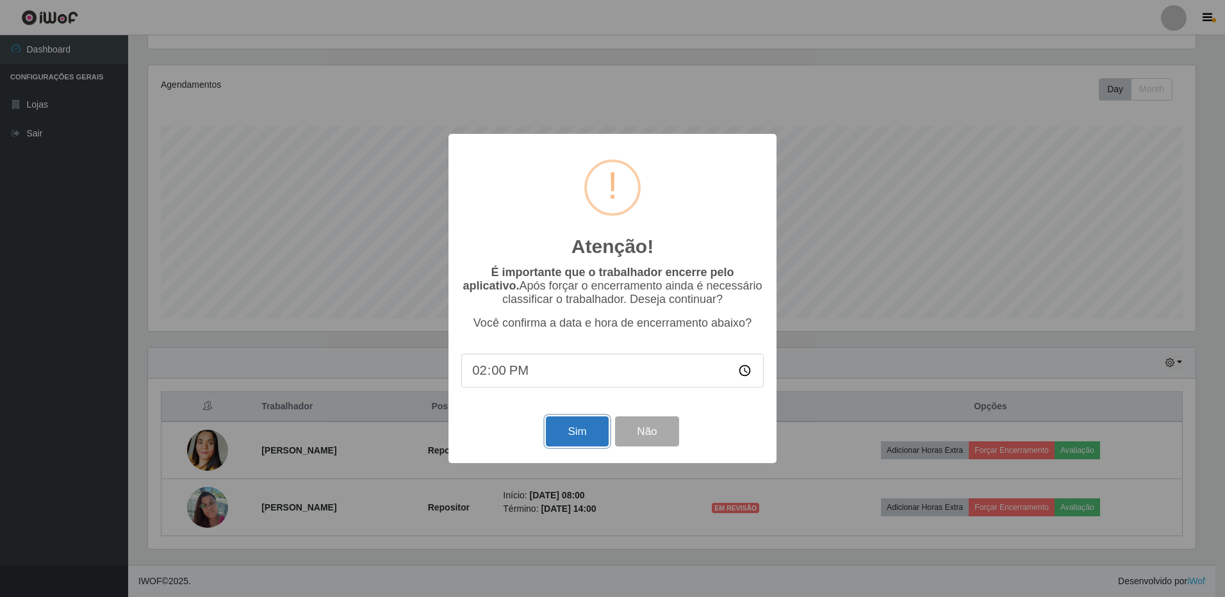
click at [580, 430] on button "Sim" at bounding box center [577, 431] width 62 height 30
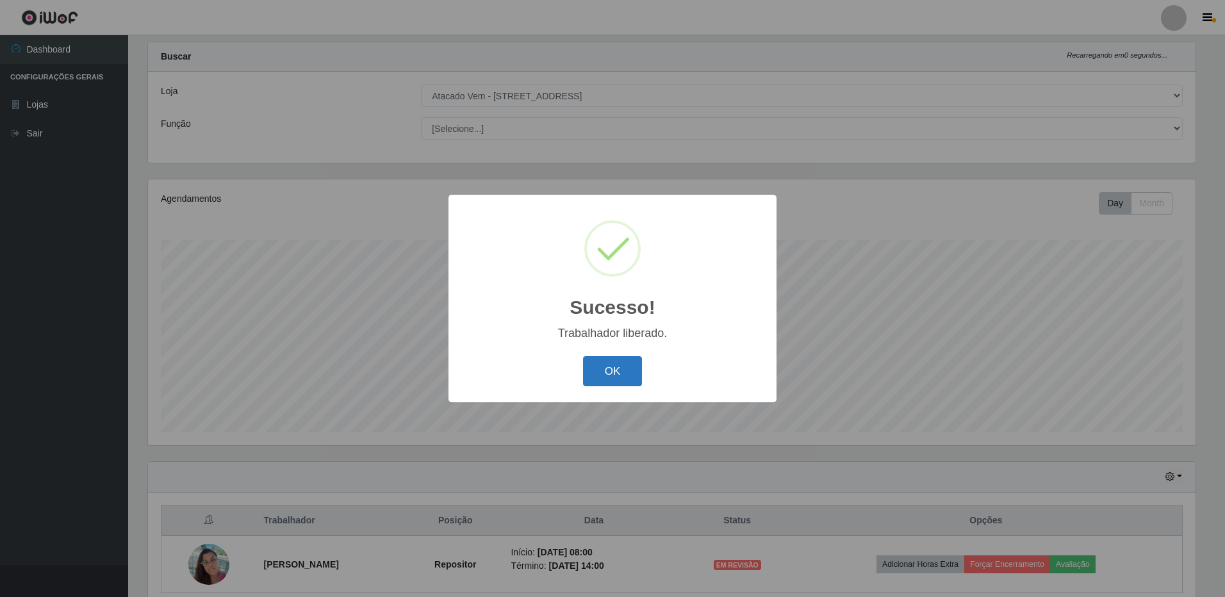
click at [608, 365] on button "OK" at bounding box center [613, 371] width 60 height 30
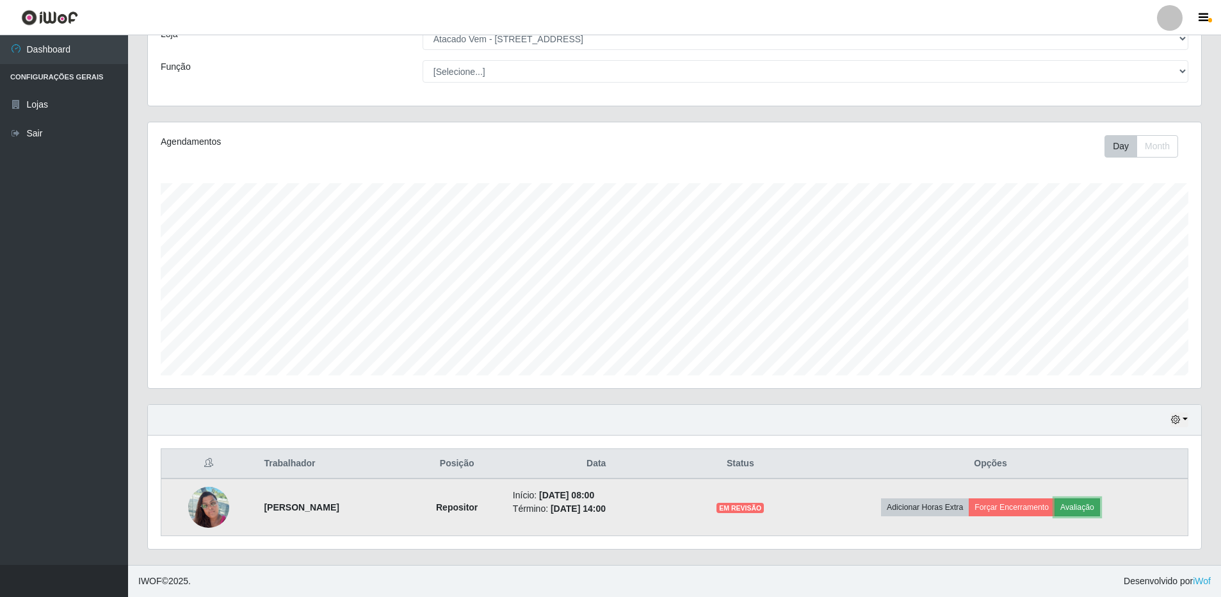
click at [1091, 507] on button "Avaliação" at bounding box center [1077, 507] width 45 height 18
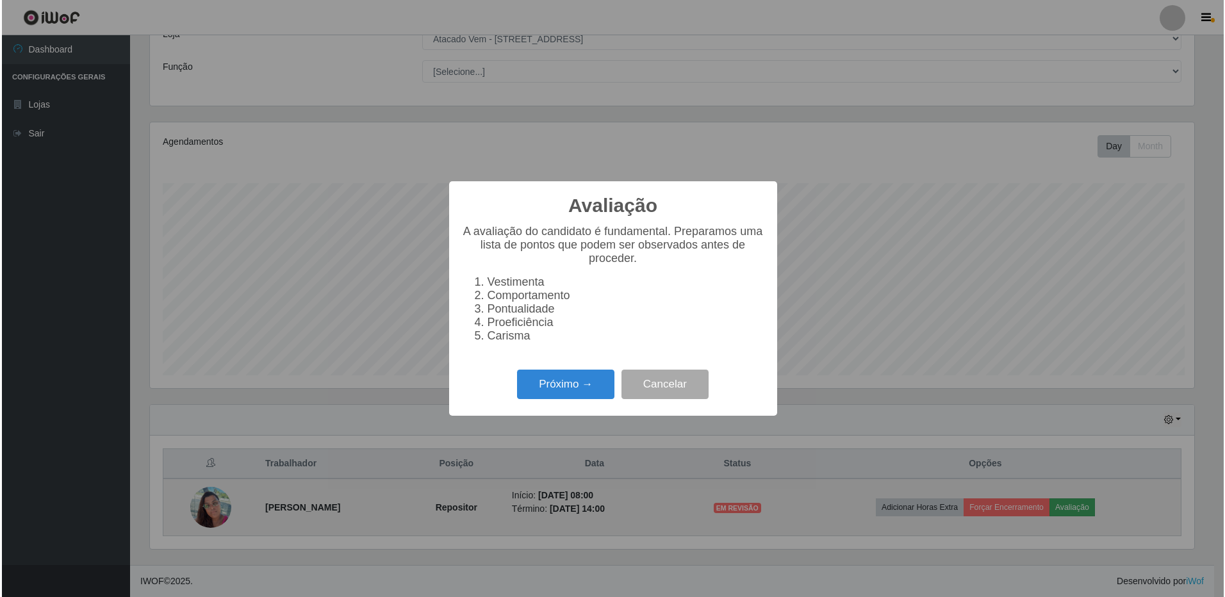
scroll to position [266, 1047]
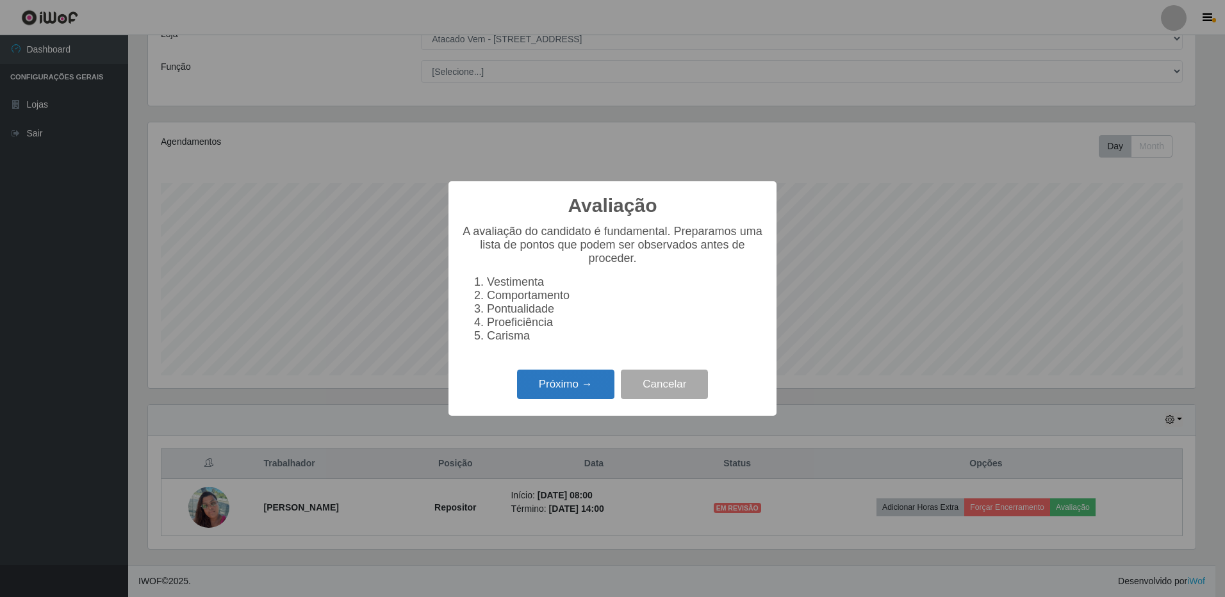
click at [571, 386] on button "Próximo →" at bounding box center [565, 385] width 97 height 30
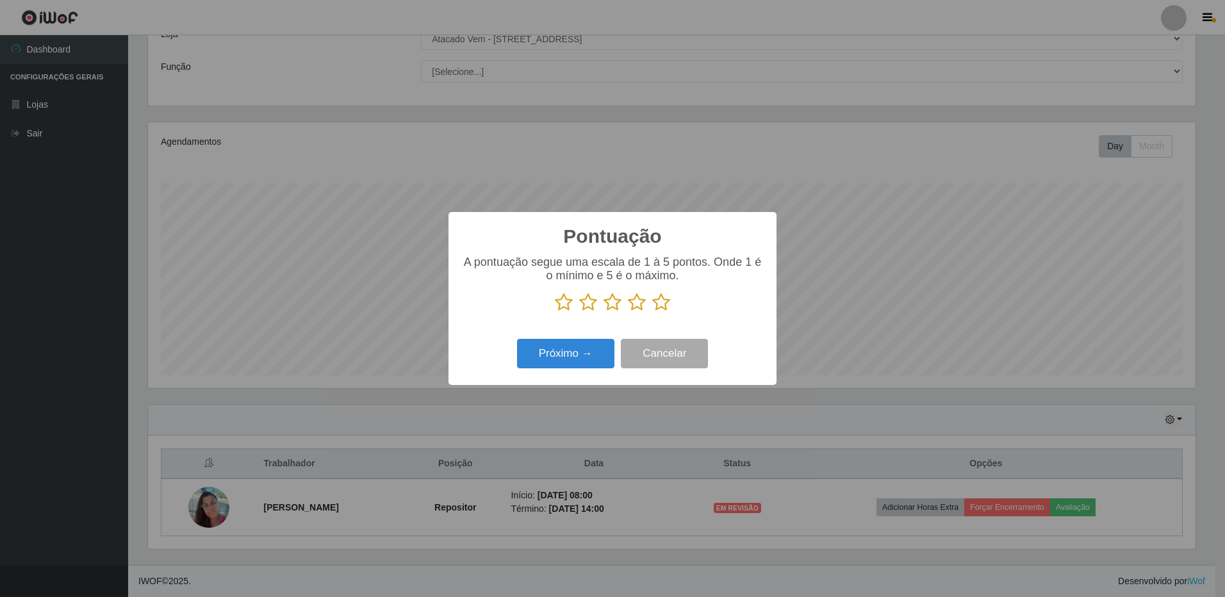
scroll to position [640178, 639396]
click at [662, 304] on icon at bounding box center [661, 302] width 18 height 19
click at [652, 312] on input "radio" at bounding box center [652, 312] width 0 height 0
click at [562, 355] on button "Próximo →" at bounding box center [565, 354] width 97 height 30
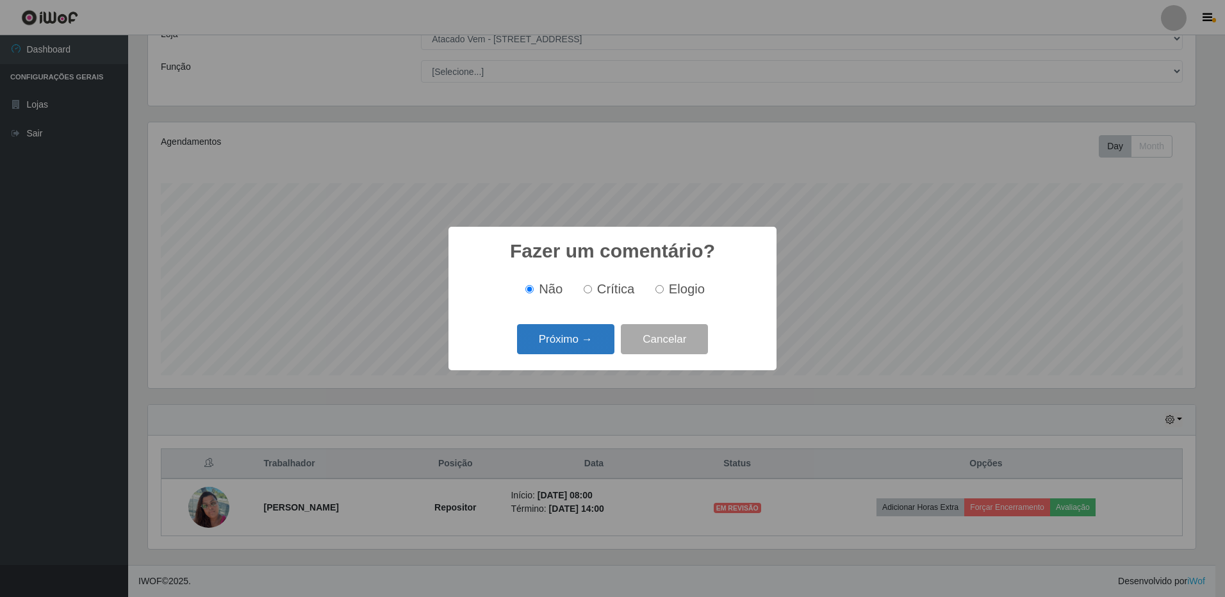
click at [571, 346] on button "Próximo →" at bounding box center [565, 339] width 97 height 30
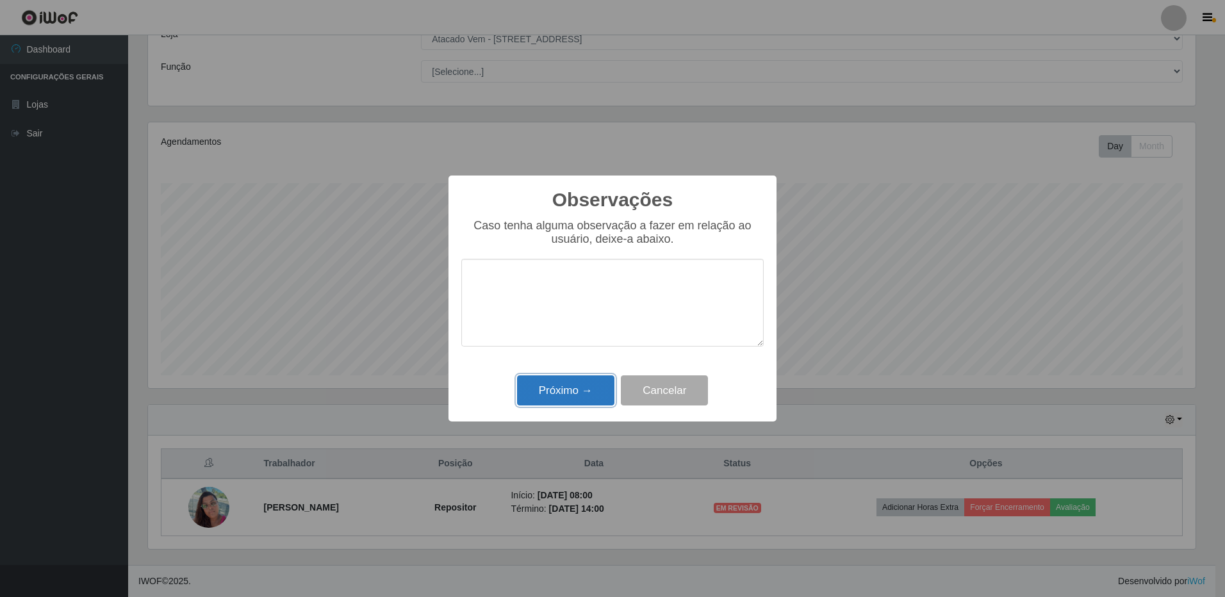
click at [550, 396] on button "Próximo →" at bounding box center [565, 390] width 97 height 30
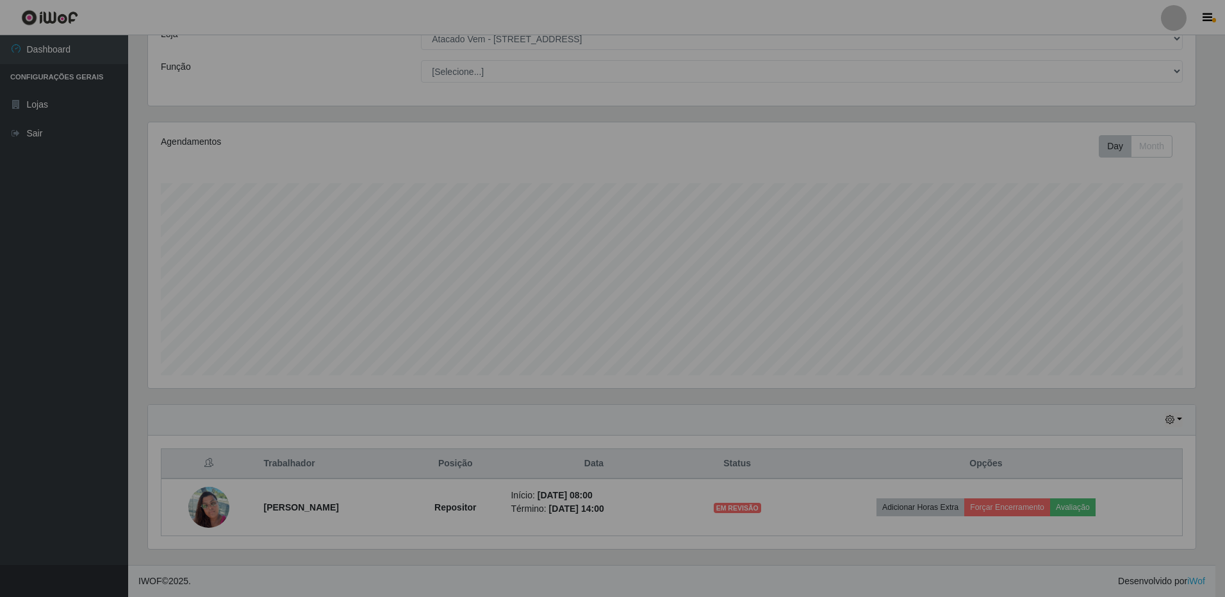
scroll to position [266, 1054]
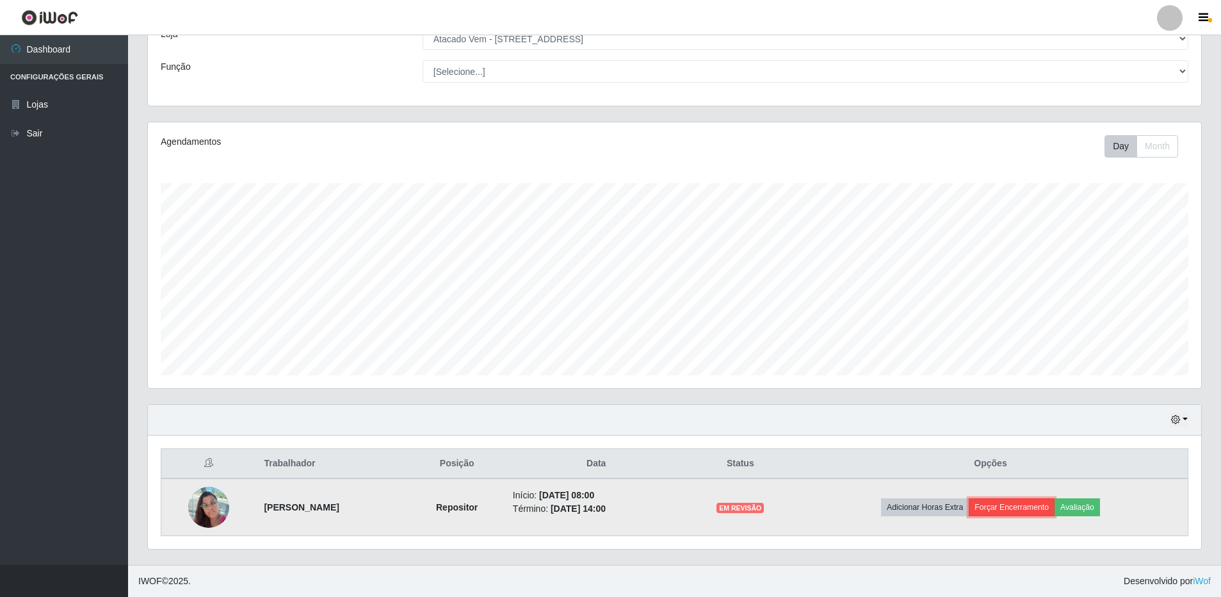
click at [1036, 512] on button "Forçar Encerramento" at bounding box center [1012, 507] width 86 height 18
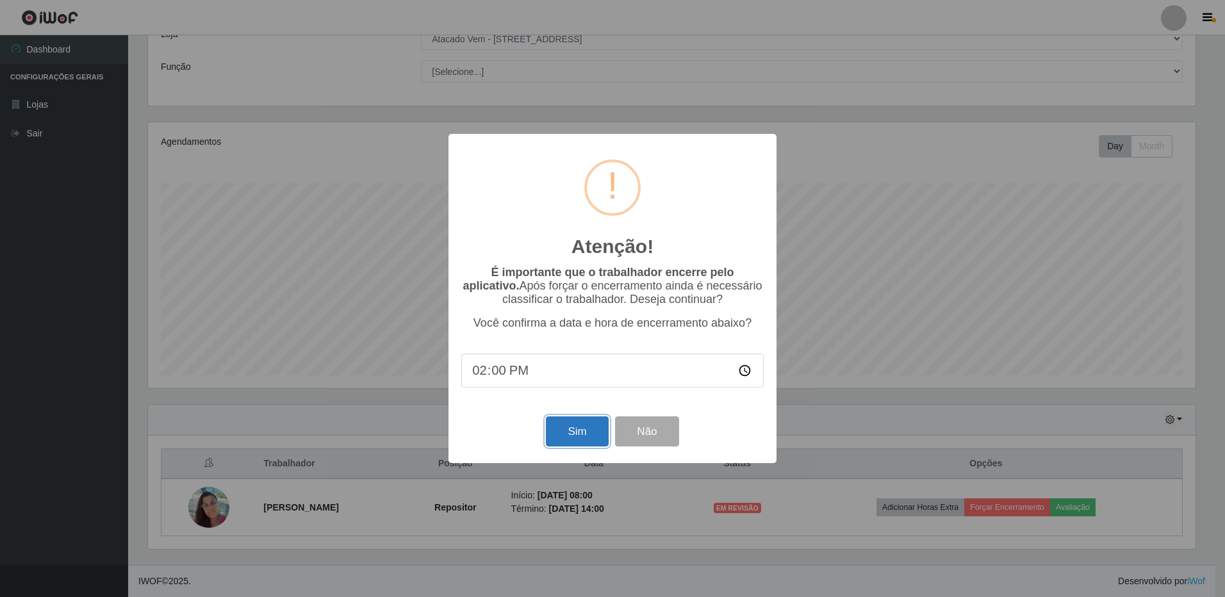
click at [570, 433] on button "Sim" at bounding box center [577, 431] width 62 height 30
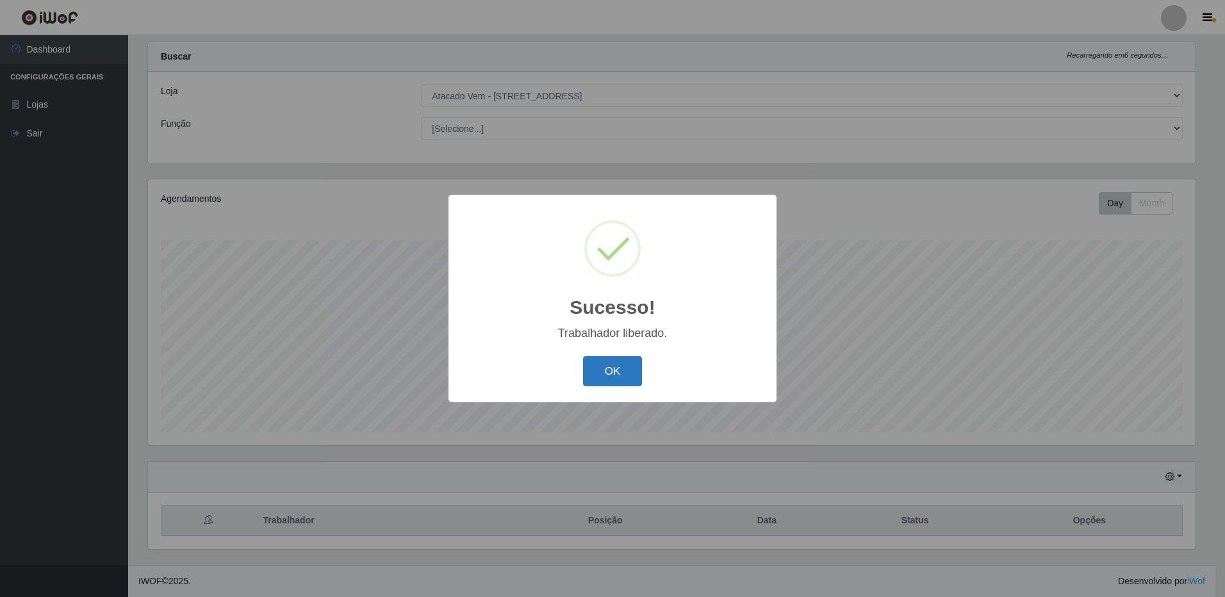
click at [606, 363] on button "OK" at bounding box center [613, 371] width 60 height 30
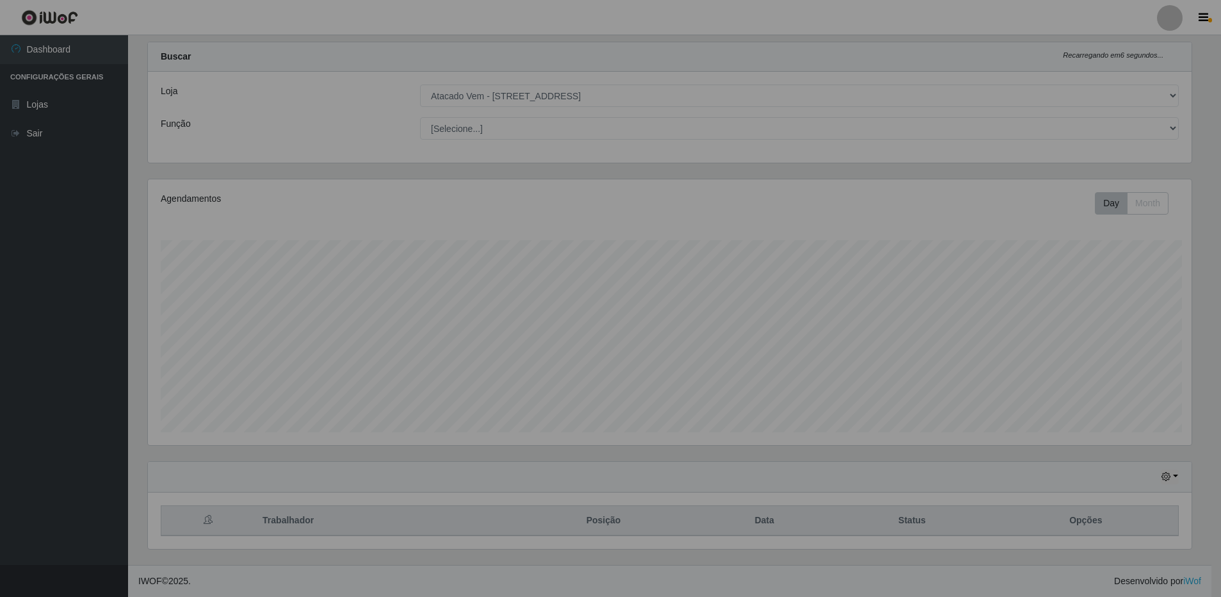
scroll to position [266, 1054]
